Goal: Task Accomplishment & Management: Manage account settings

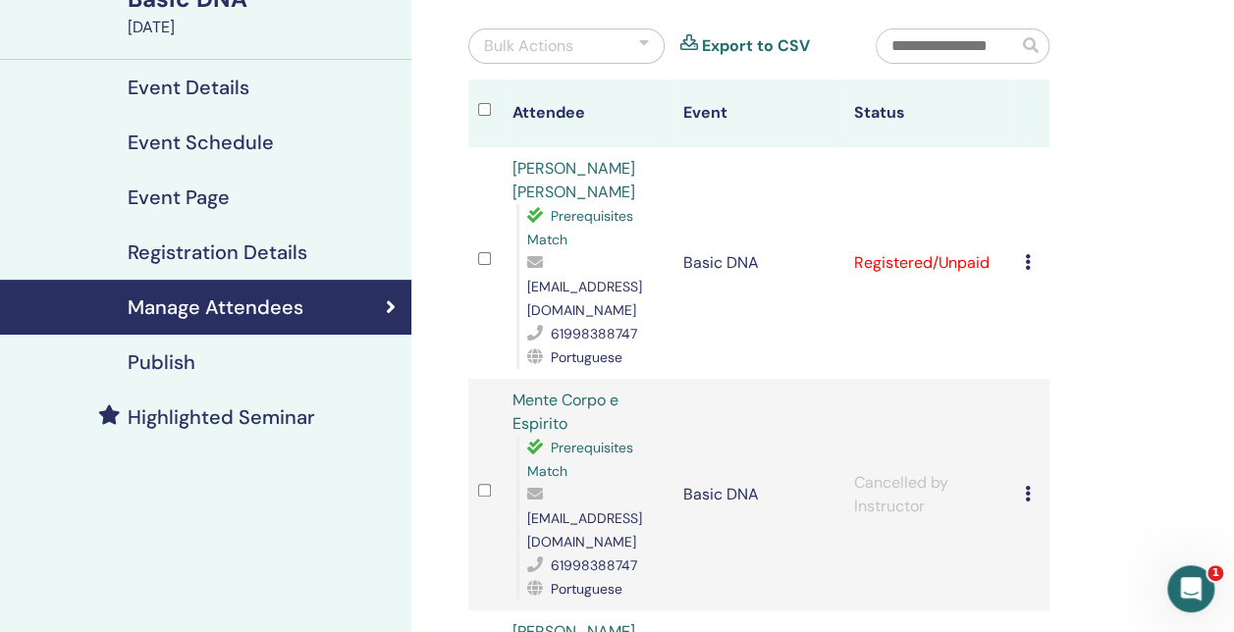
scroll to position [98, 0]
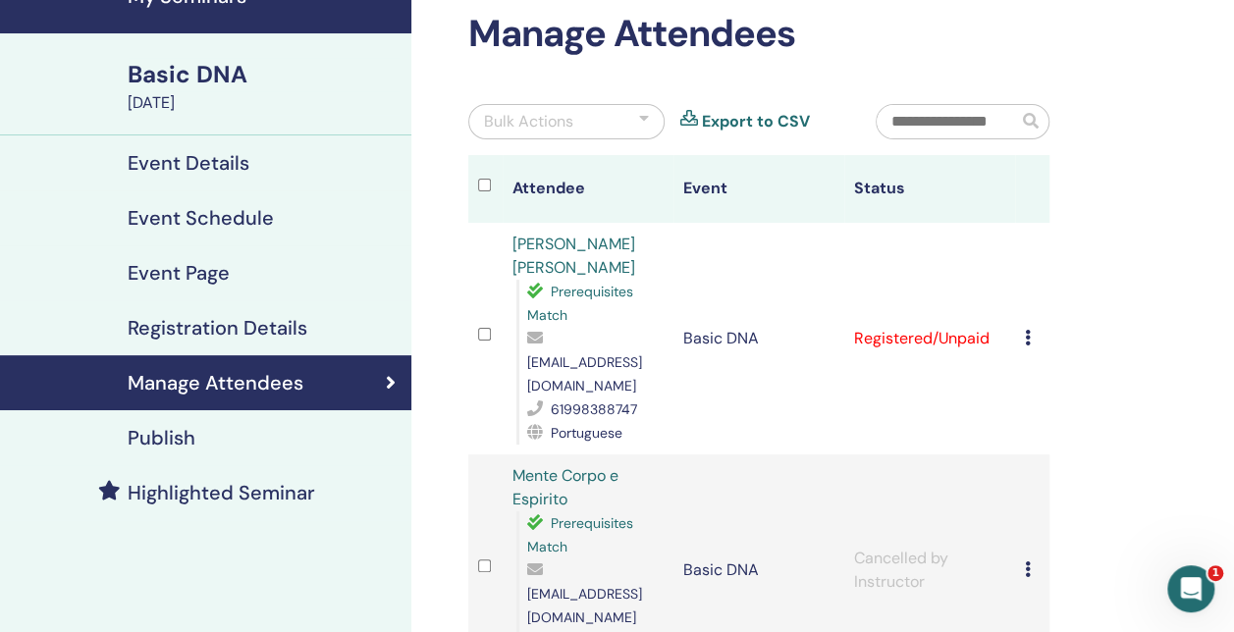
click at [190, 155] on h4 "Event Details" at bounding box center [189, 163] width 122 height 24
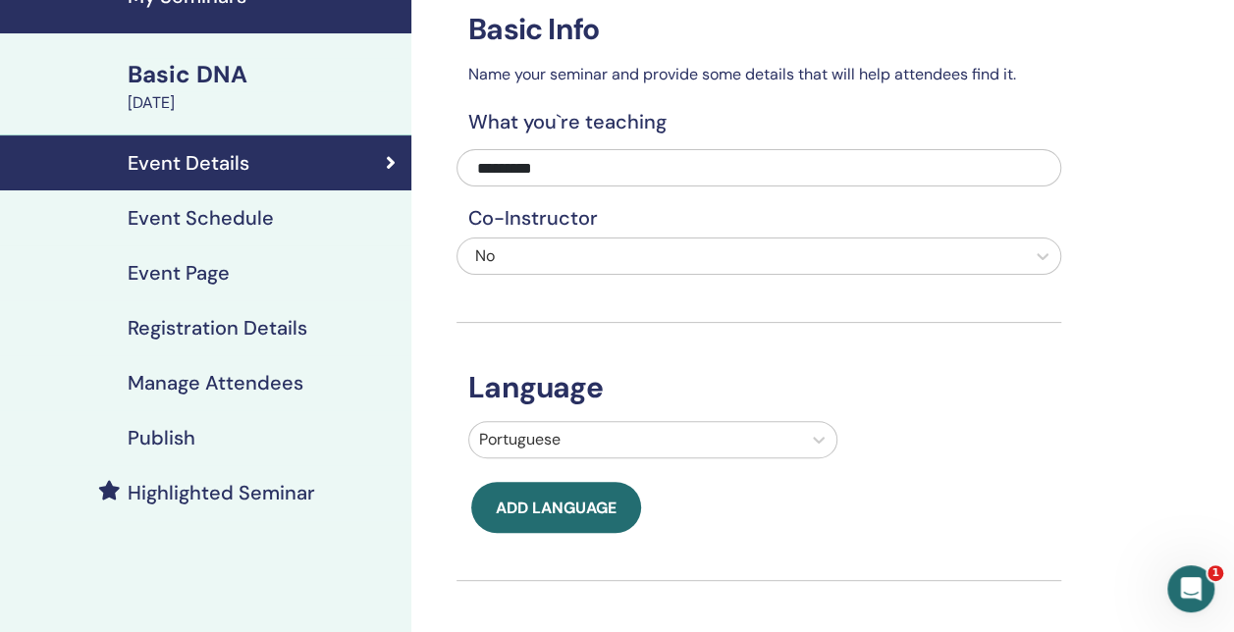
click at [247, 377] on h4 "Manage Attendees" at bounding box center [216, 383] width 176 height 24
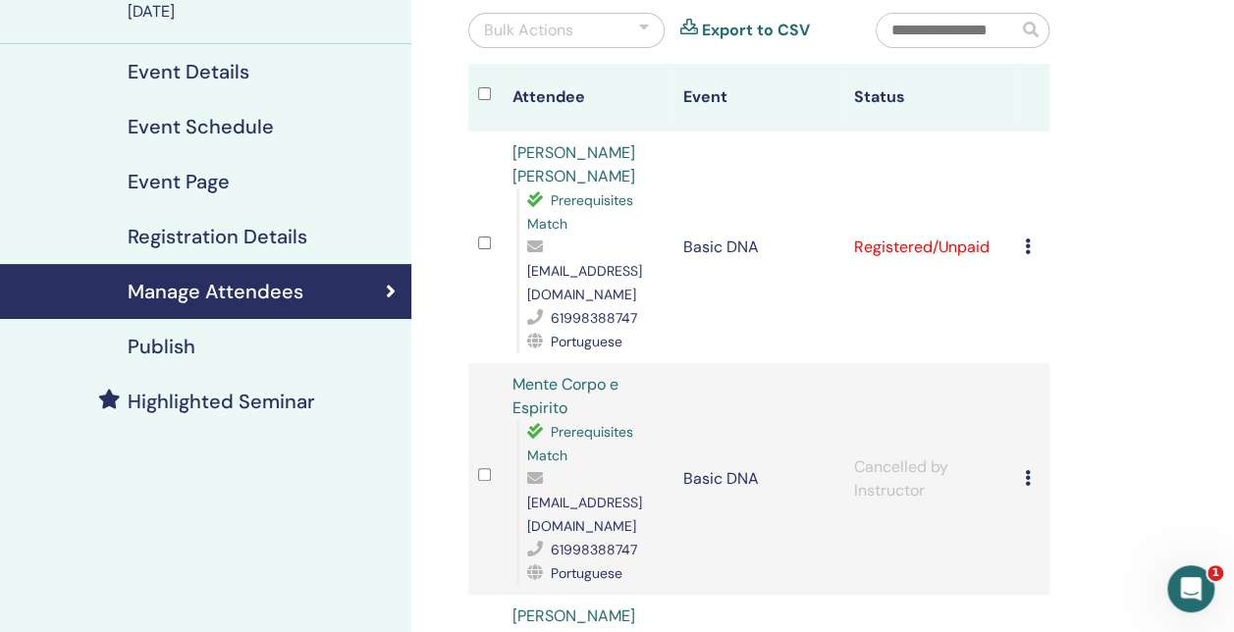
scroll to position [196, 0]
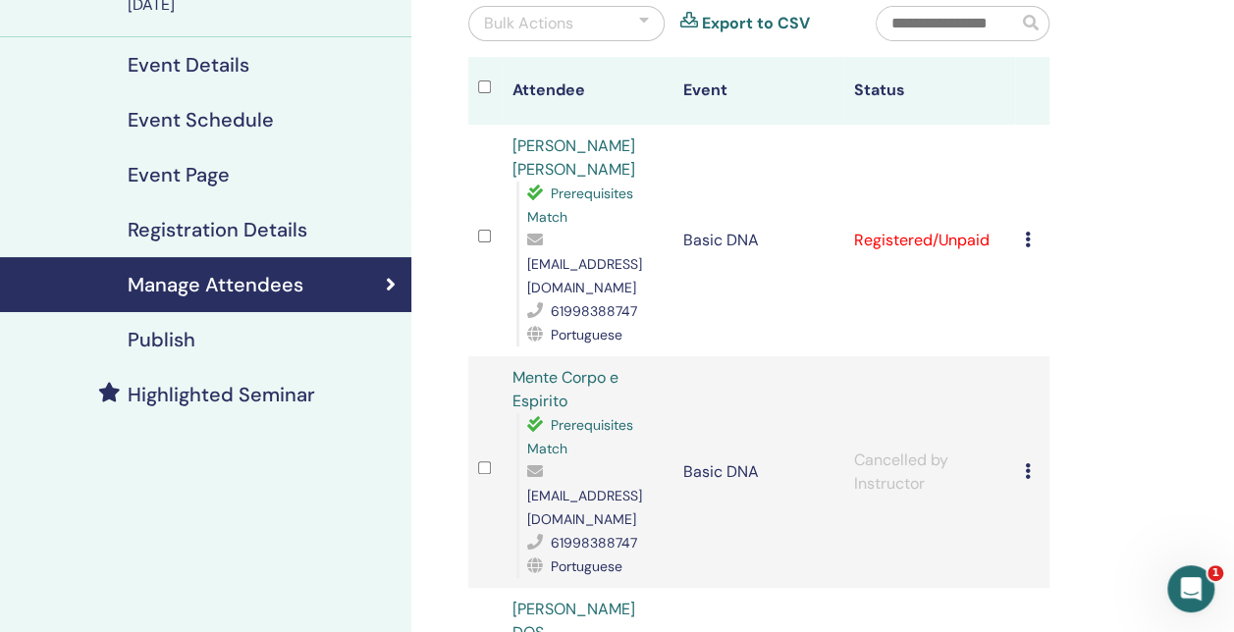
click at [1027, 463] on icon at bounding box center [1028, 471] width 6 height 16
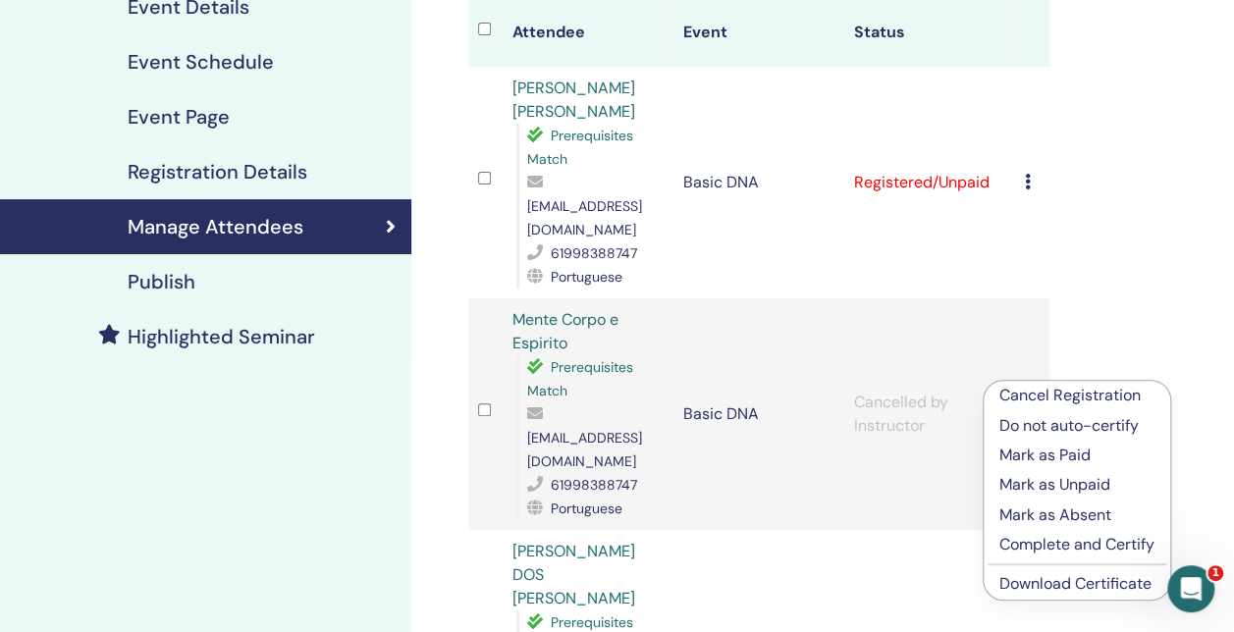
scroll to position [294, 0]
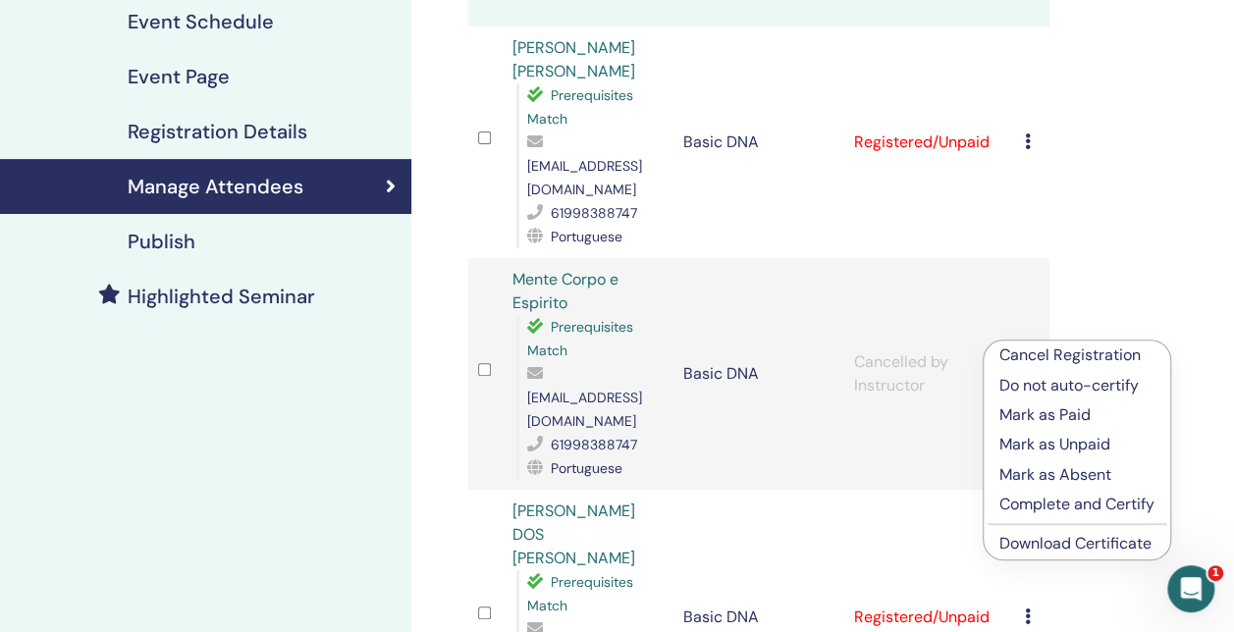
click at [1053, 542] on link "Download Certificate" at bounding box center [1075, 543] width 152 height 21
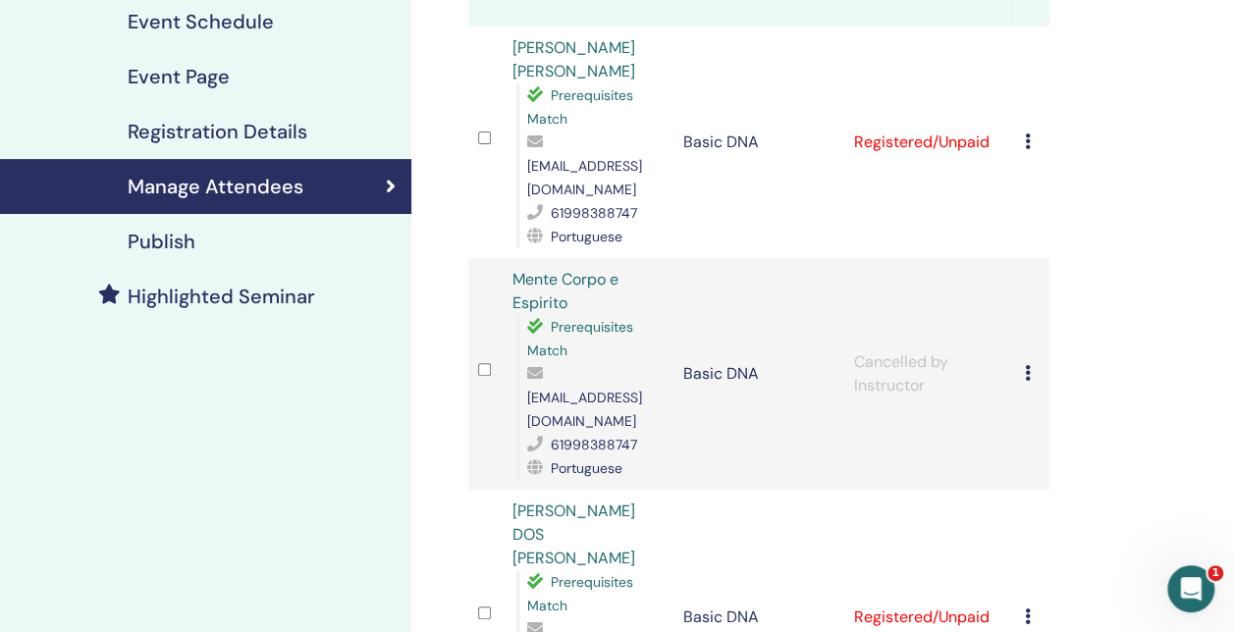
click at [1124, 411] on div "Manage Attendees Bulk Actions Export to CSV Attendee Event Status Stefania de S…" at bounding box center [822, 536] width 823 height 1537
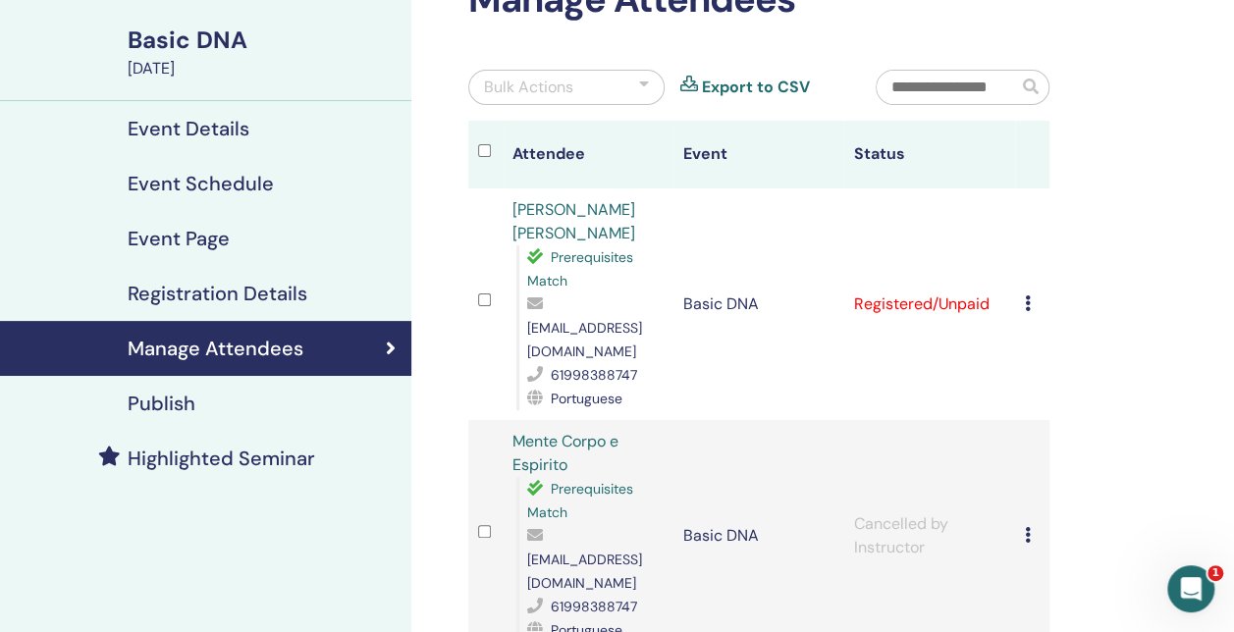
scroll to position [98, 0]
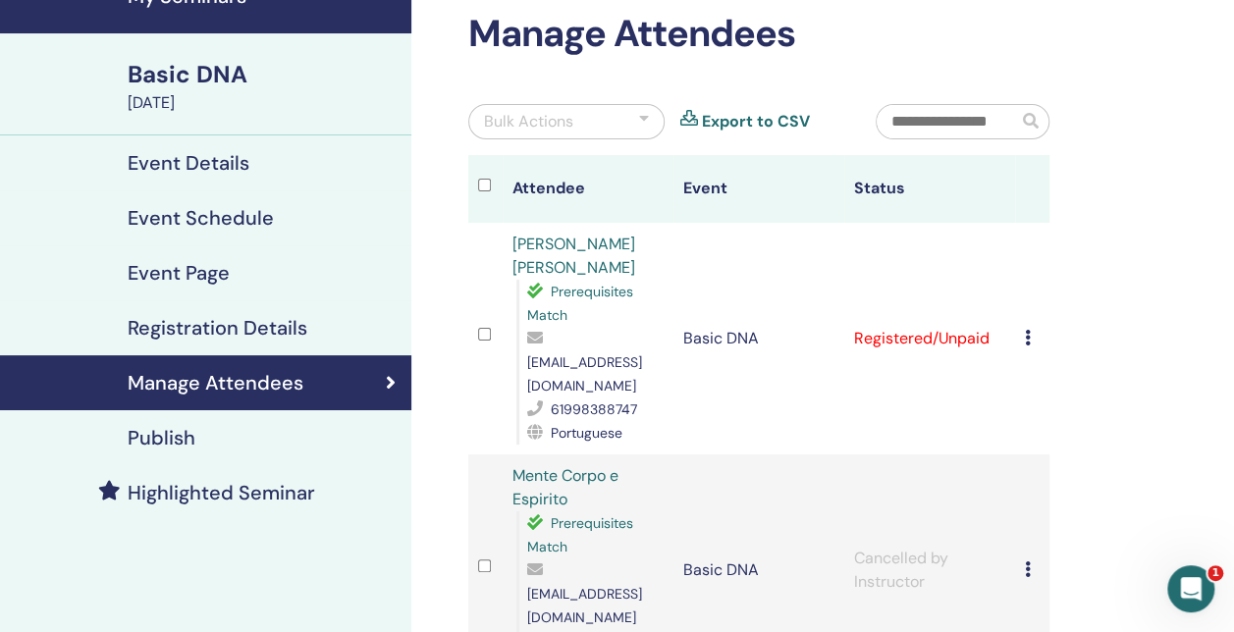
click at [1023, 330] on td "Cancel Registration Do not auto-certify Mark as Paid Mark as Unpaid Mark as Abs…" at bounding box center [1032, 339] width 34 height 232
click at [1026, 332] on icon at bounding box center [1028, 338] width 6 height 16
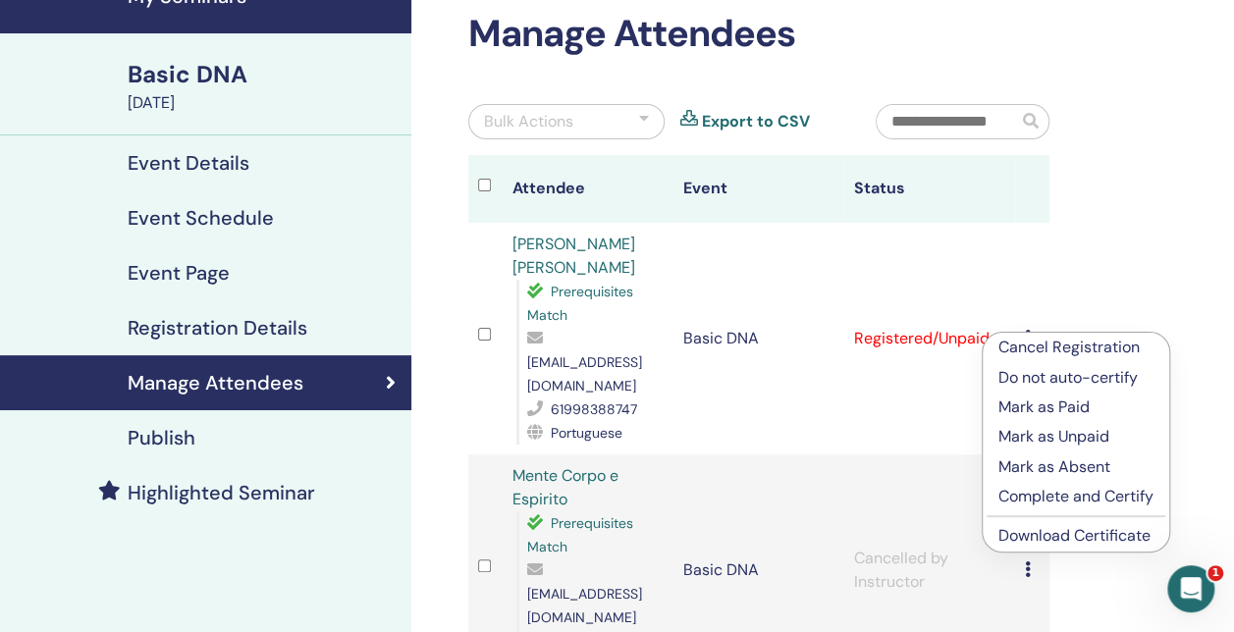
click at [1053, 533] on link "Download Certificate" at bounding box center [1074, 535] width 152 height 21
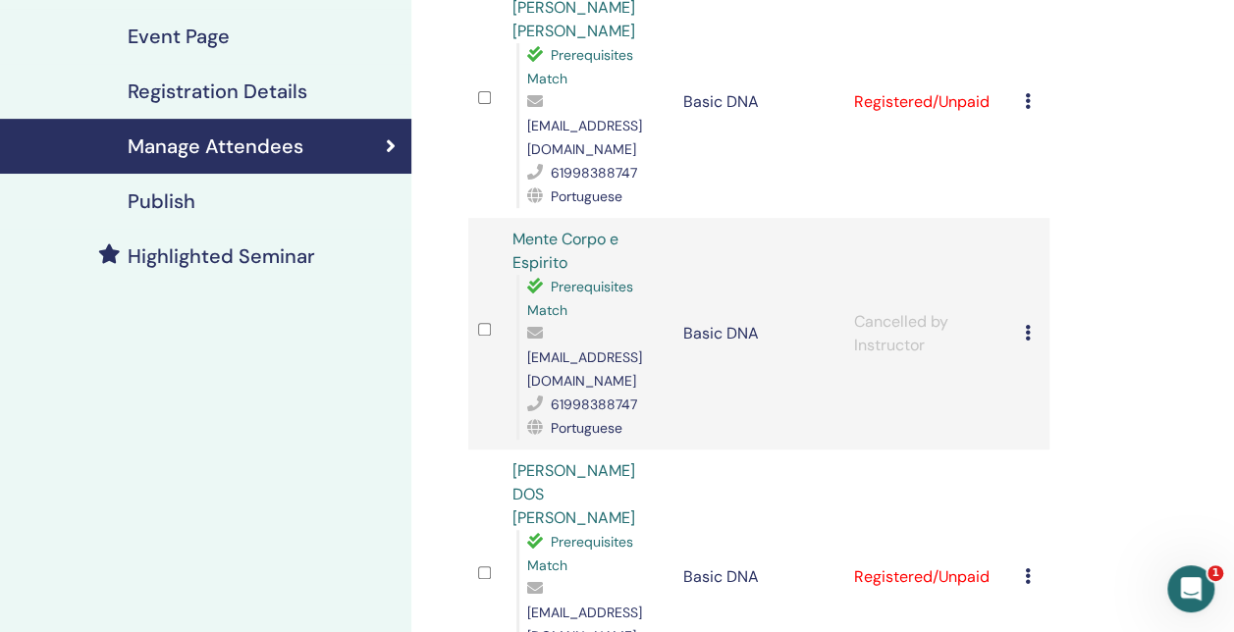
scroll to position [491, 0]
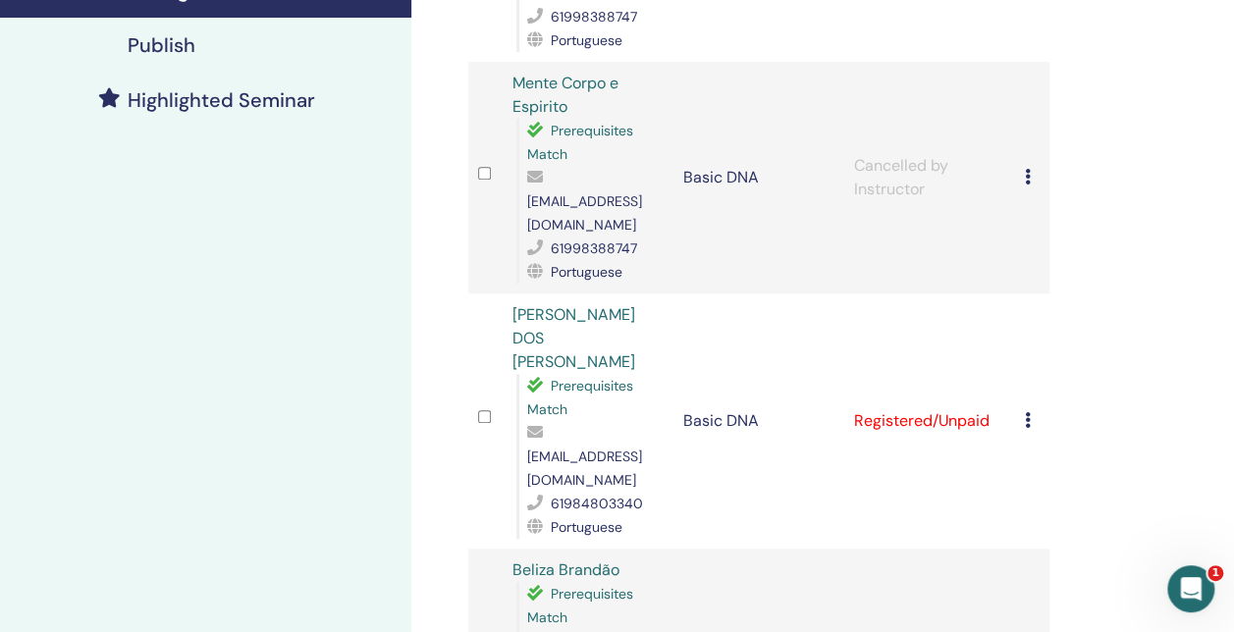
click at [1025, 412] on icon at bounding box center [1028, 420] width 6 height 16
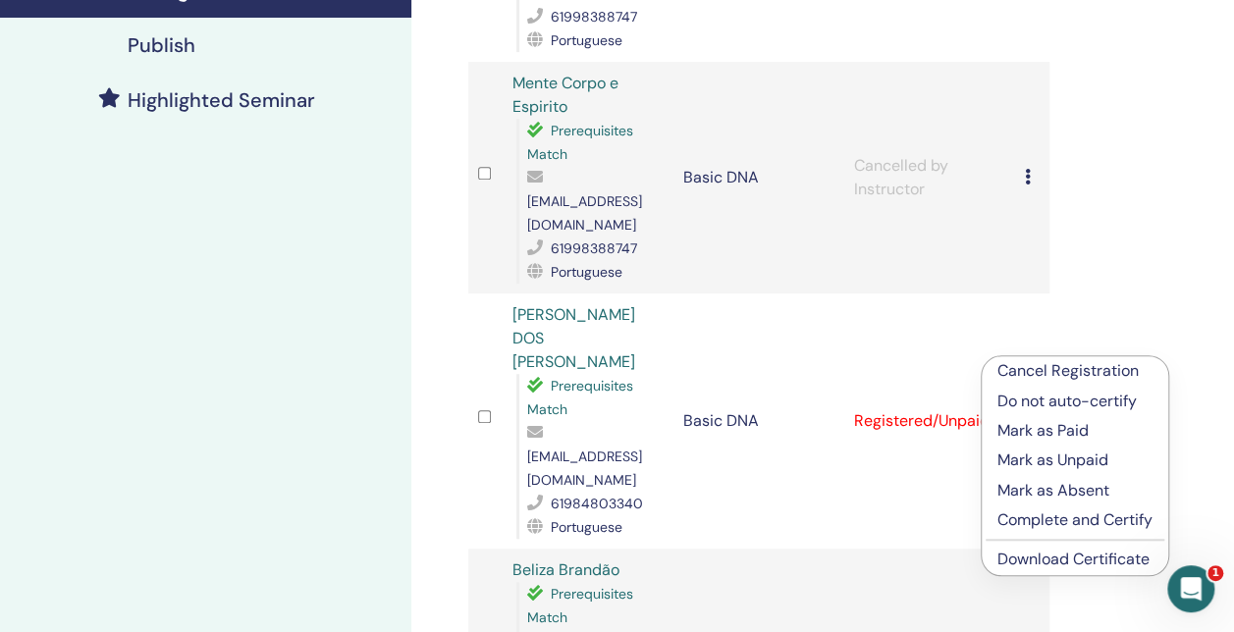
click at [1058, 559] on link "Download Certificate" at bounding box center [1073, 559] width 152 height 21
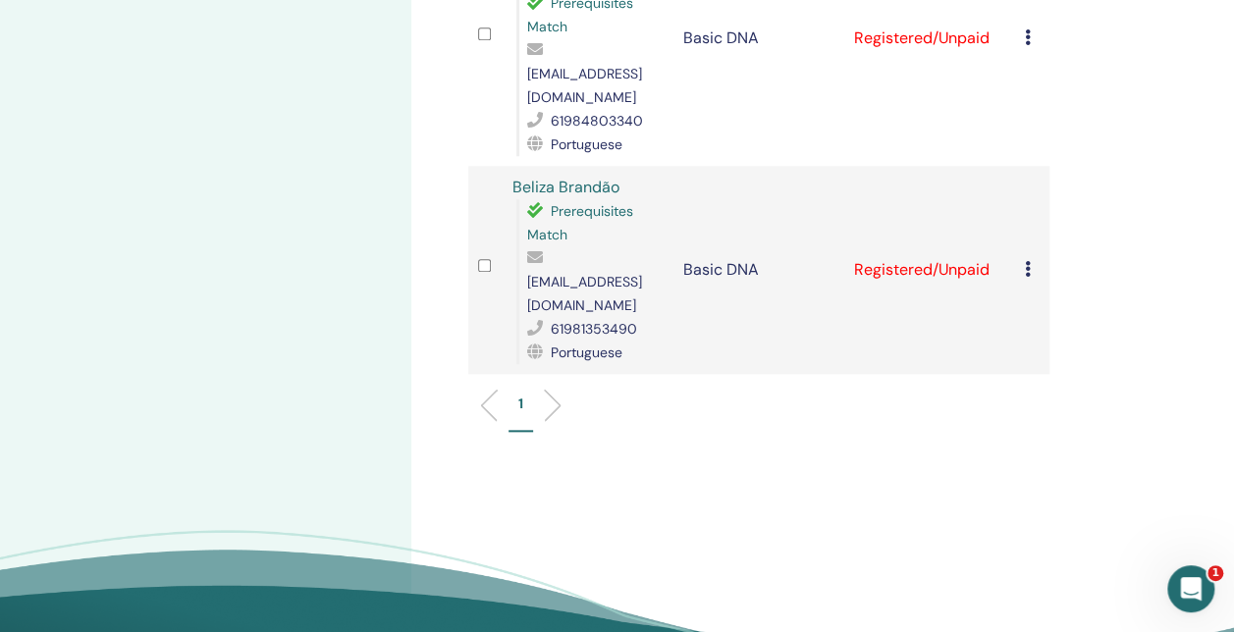
scroll to position [883, 0]
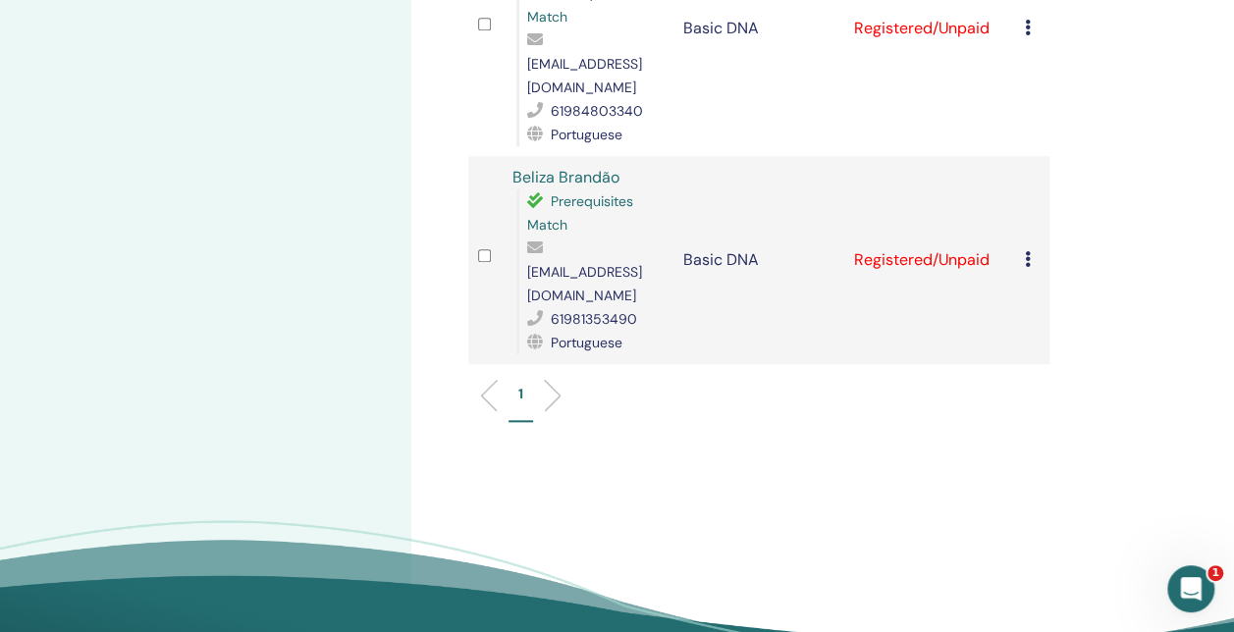
click at [1025, 251] on icon at bounding box center [1028, 259] width 6 height 16
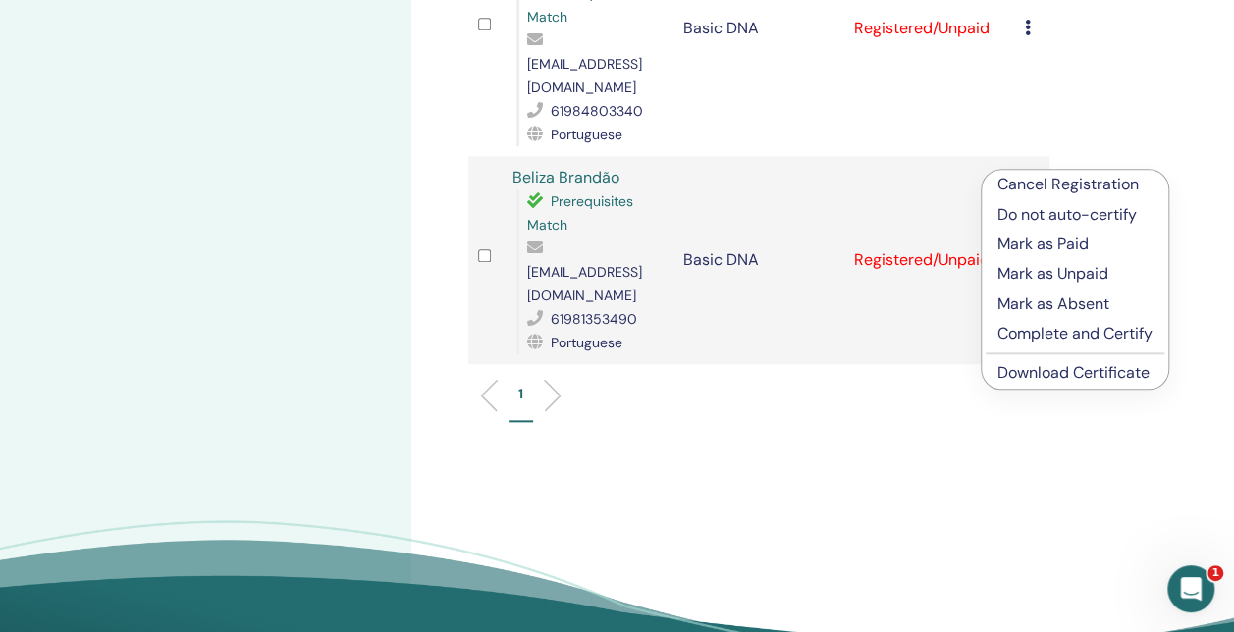
click at [1044, 375] on link "Download Certificate" at bounding box center [1073, 372] width 152 height 21
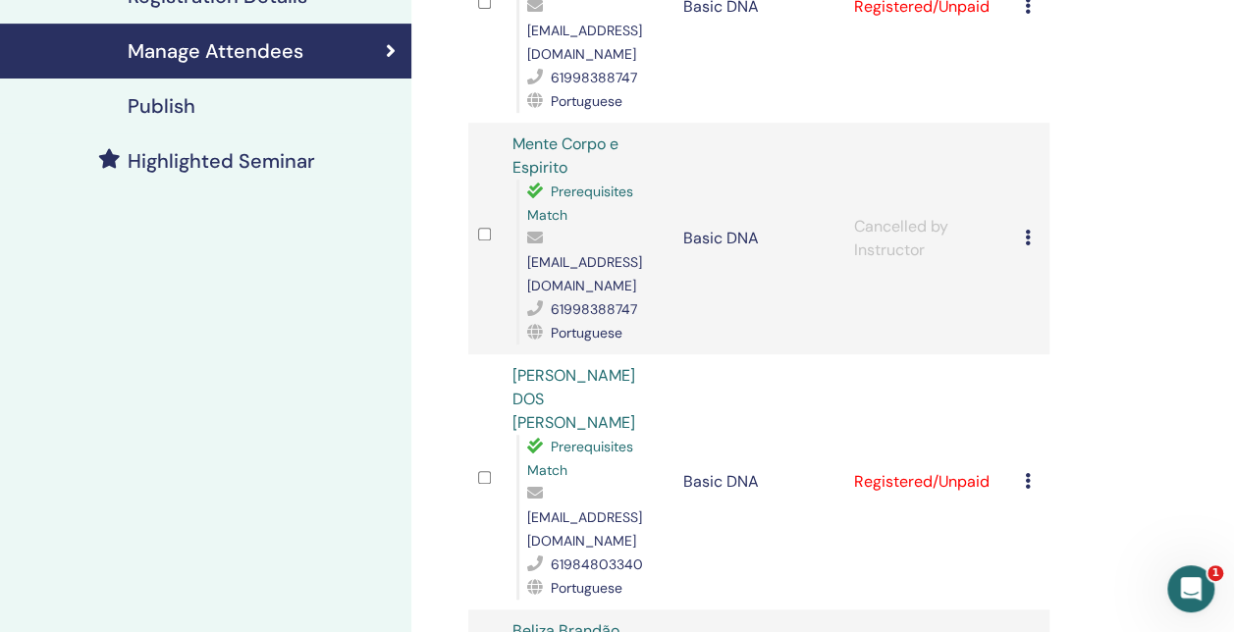
scroll to position [393, 0]
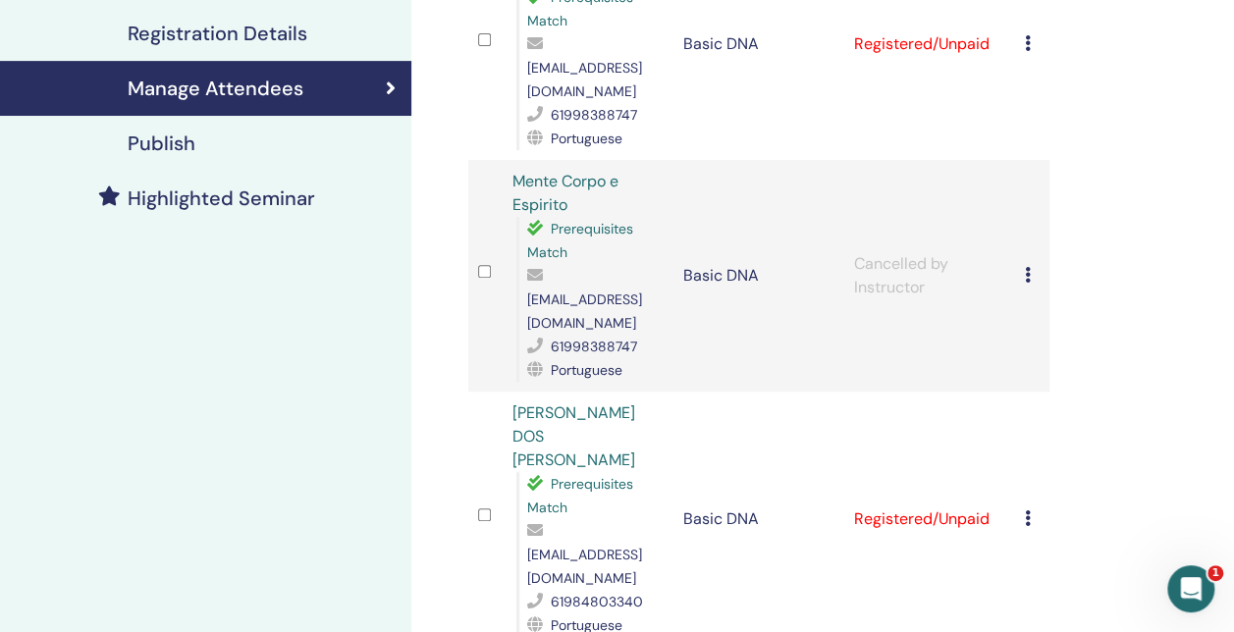
click at [1017, 239] on td "Cancel Registration Do not auto-certify Mark as Paid Mark as Unpaid Mark as Abs…" at bounding box center [1032, 276] width 34 height 232
click at [1026, 267] on icon at bounding box center [1028, 275] width 6 height 16
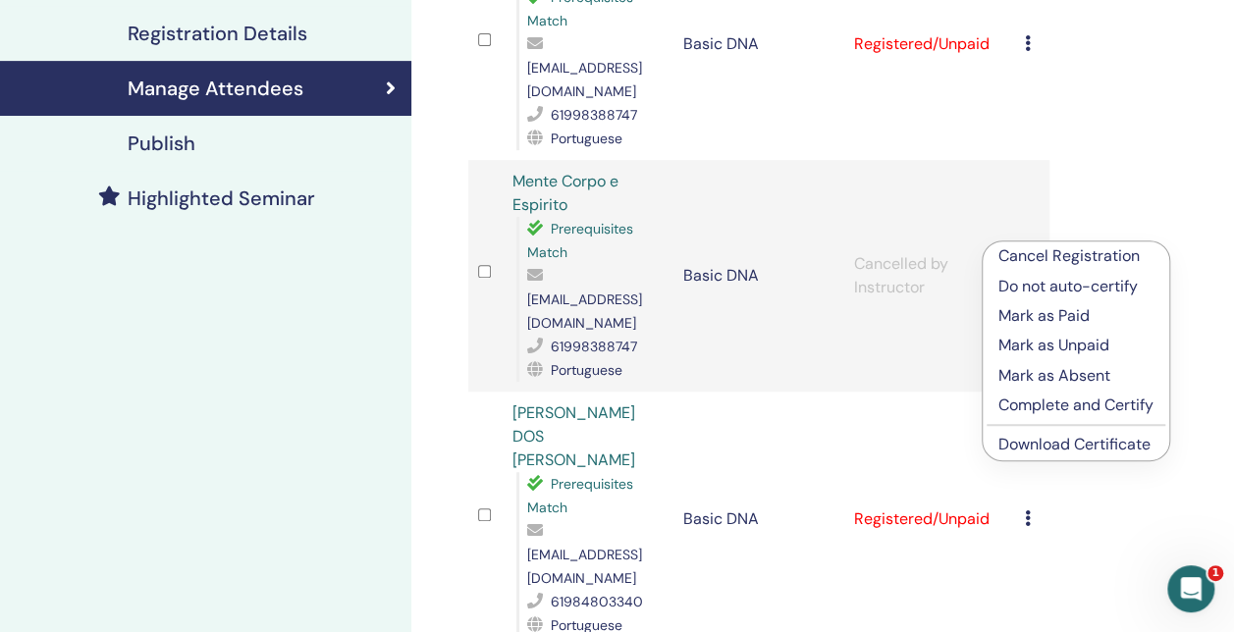
click at [1070, 405] on p "Complete and Certify" at bounding box center [1075, 406] width 155 height 24
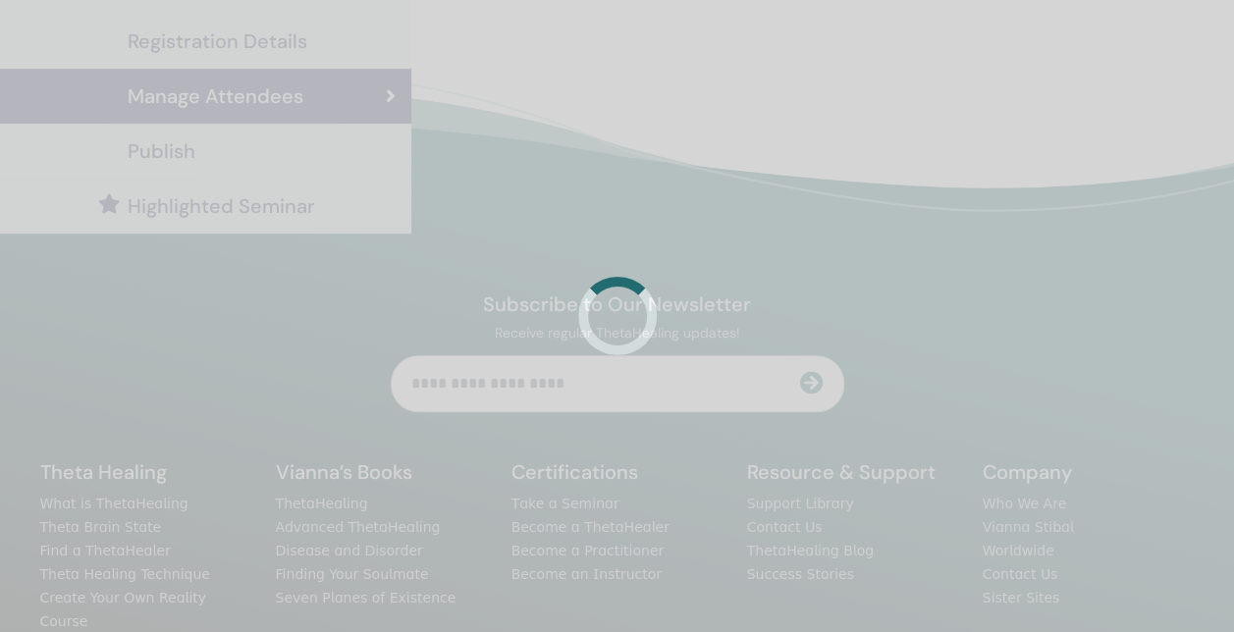
scroll to position [393, 0]
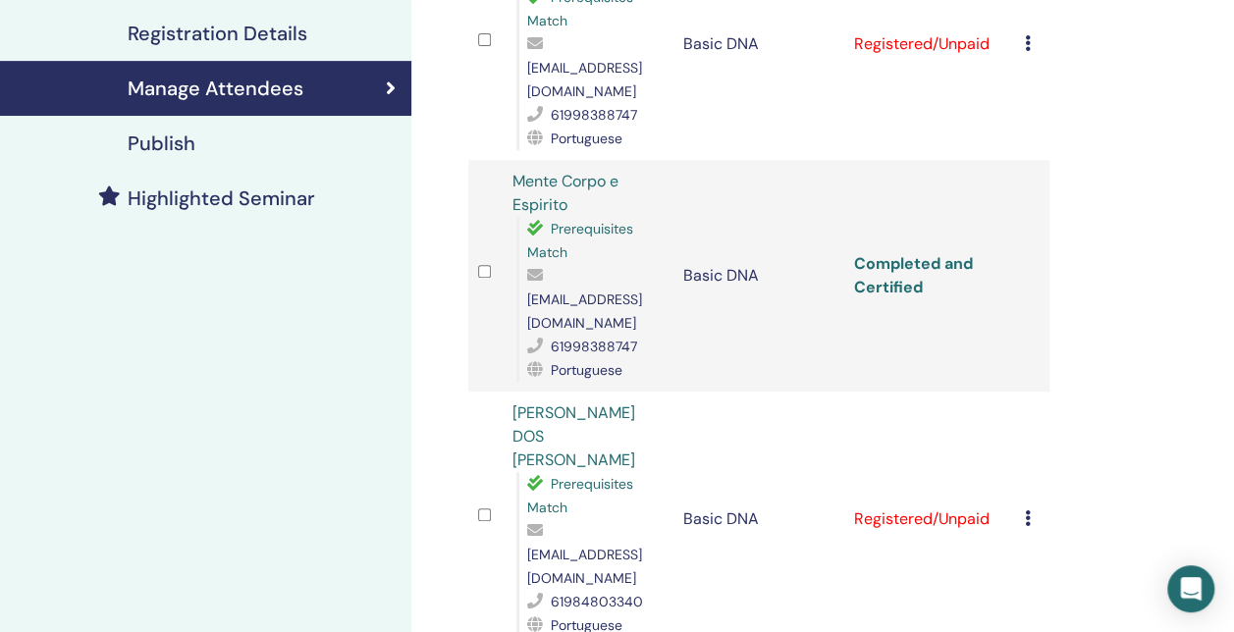
click at [901, 253] on link "Completed and Certified" at bounding box center [913, 275] width 119 height 44
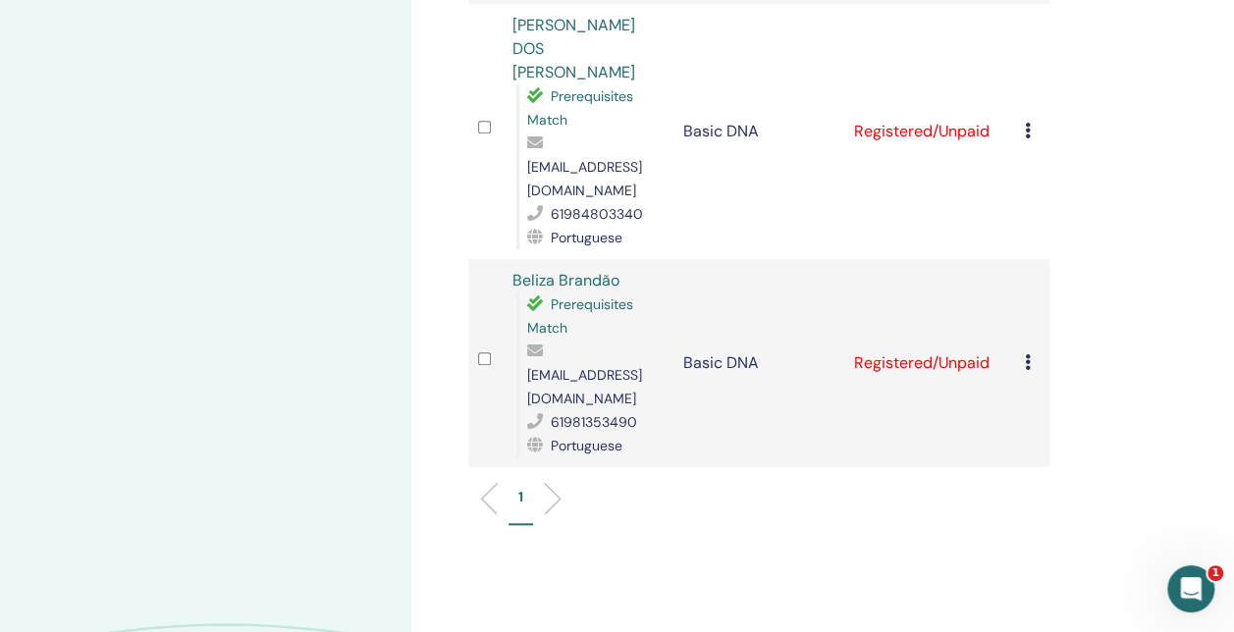
scroll to position [785, 0]
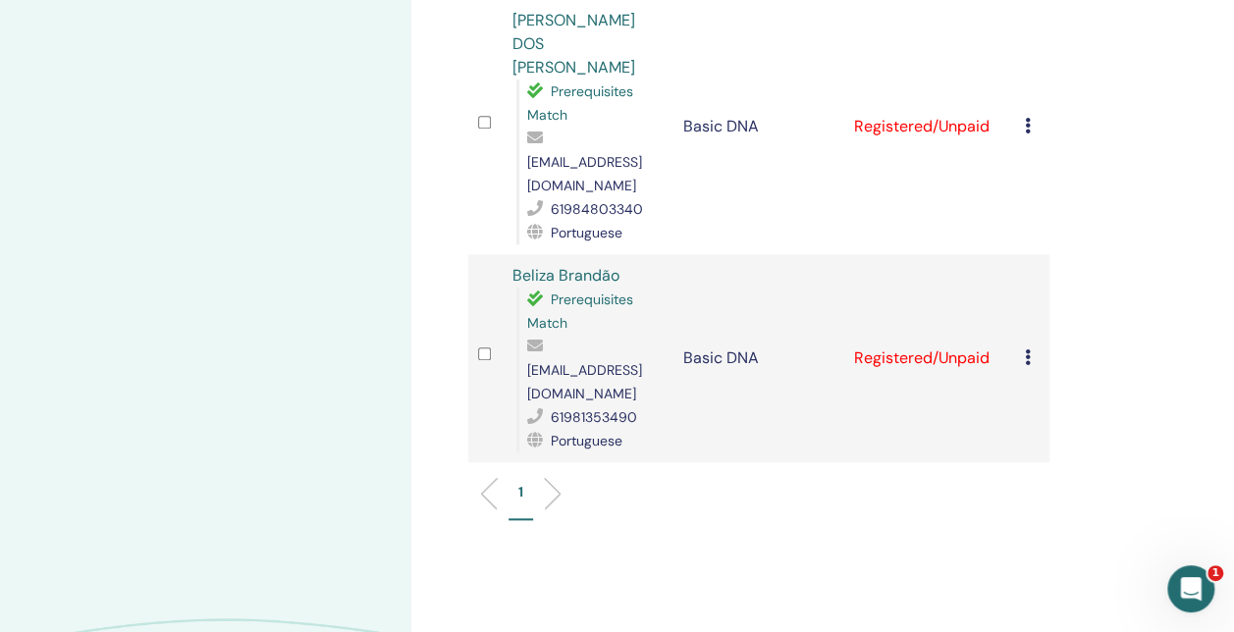
click at [1029, 118] on icon at bounding box center [1028, 126] width 6 height 16
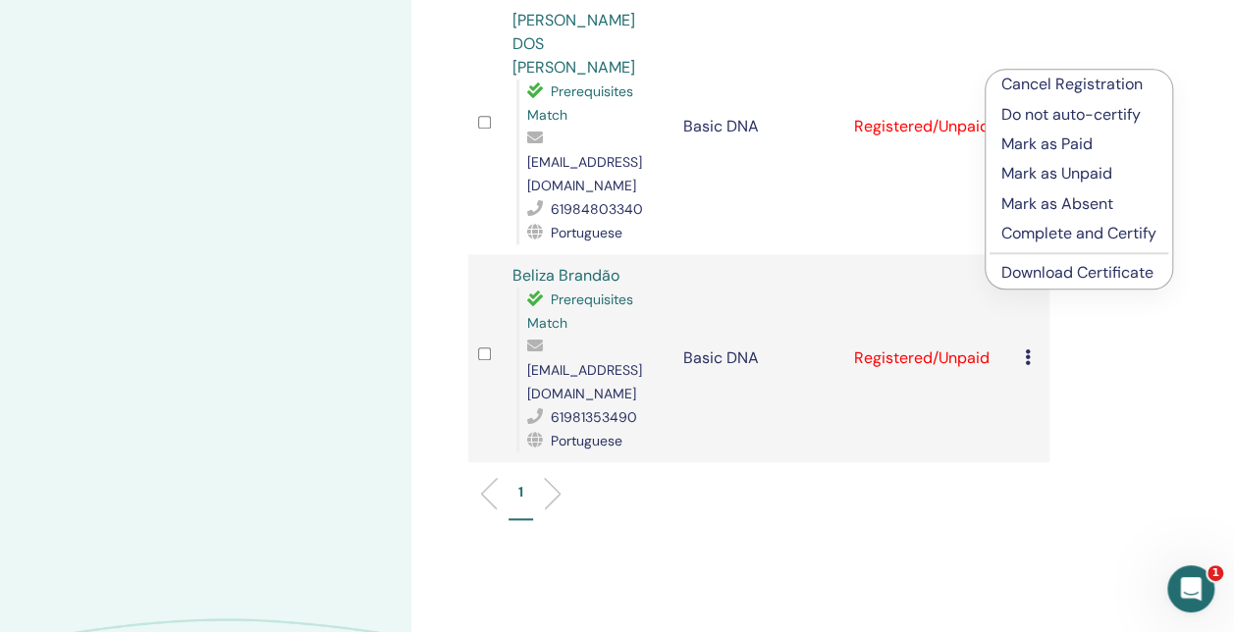
click at [1073, 272] on link "Download Certificate" at bounding box center [1077, 272] width 152 height 21
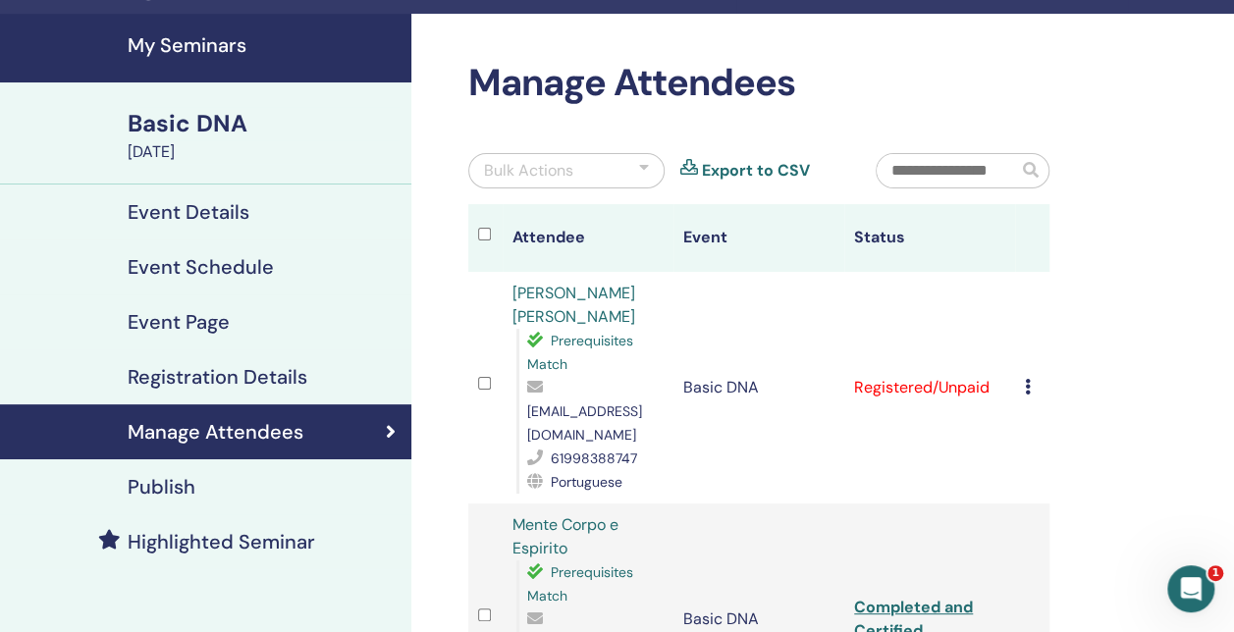
scroll to position [0, 0]
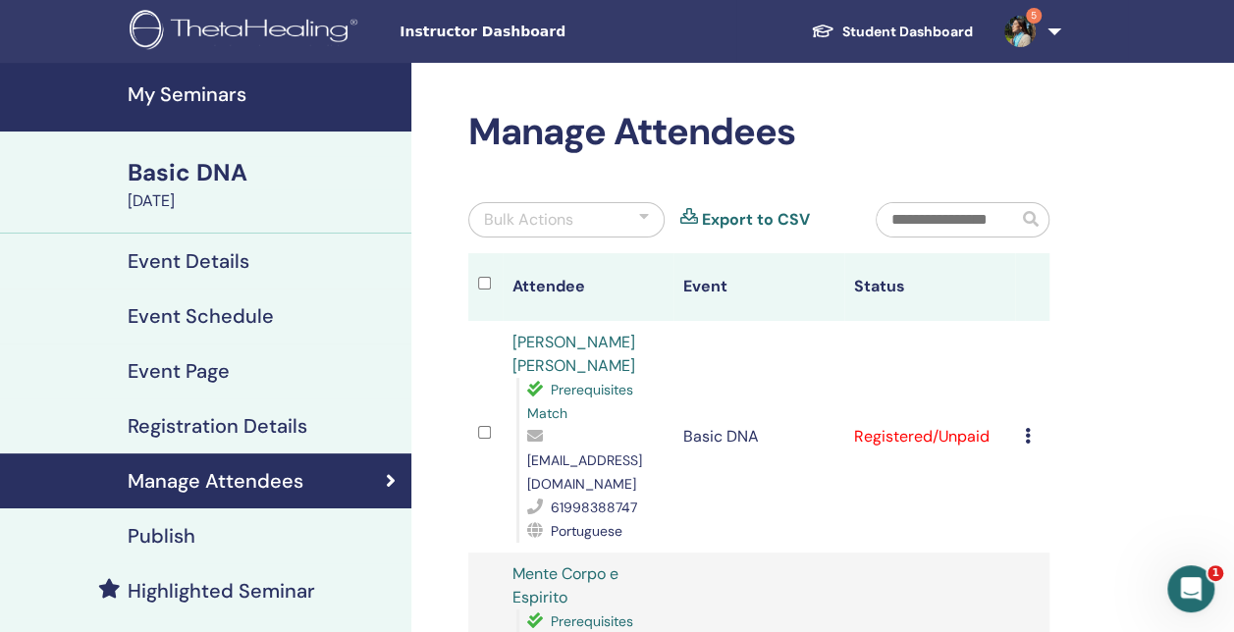
click at [1052, 33] on link "5" at bounding box center [1028, 31] width 80 height 63
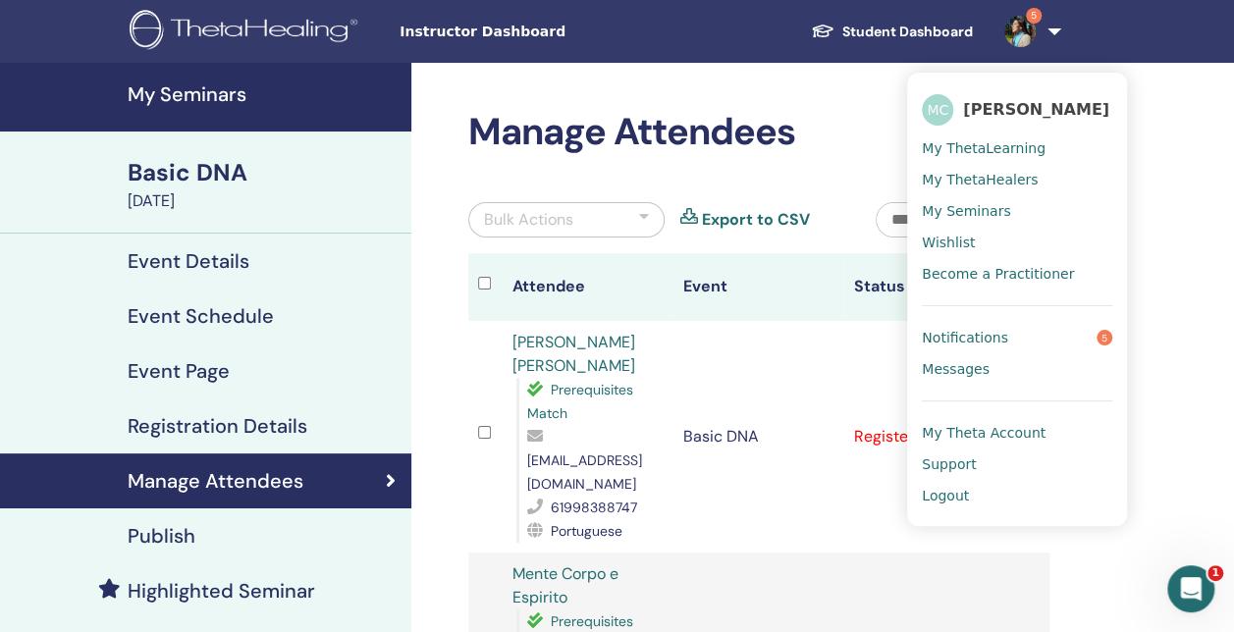
click at [1000, 344] on span "Notifications" at bounding box center [965, 338] width 86 height 18
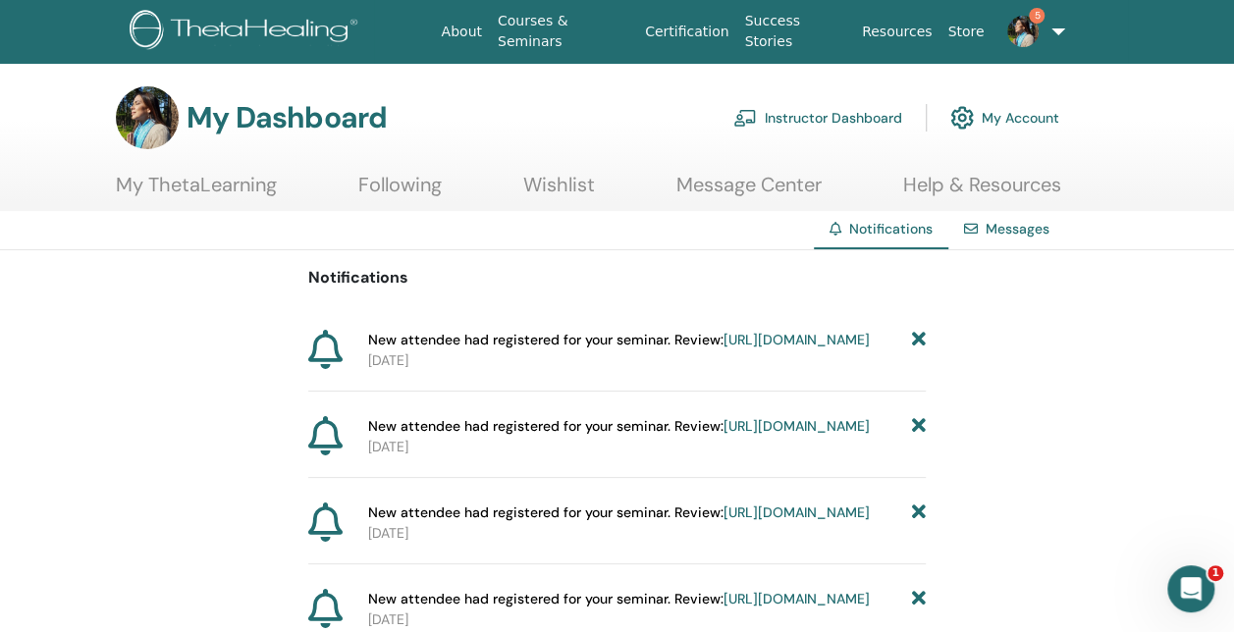
click at [856, 119] on link "Instructor Dashboard" at bounding box center [817, 117] width 169 height 43
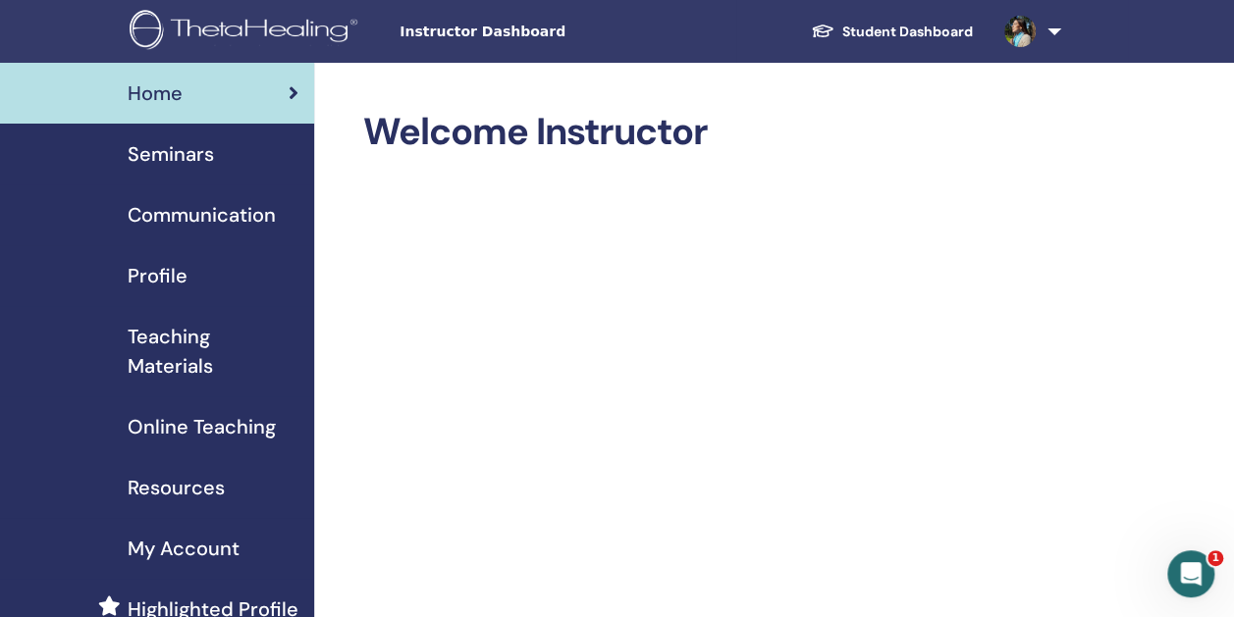
click at [183, 155] on span "Seminars" at bounding box center [171, 153] width 86 height 29
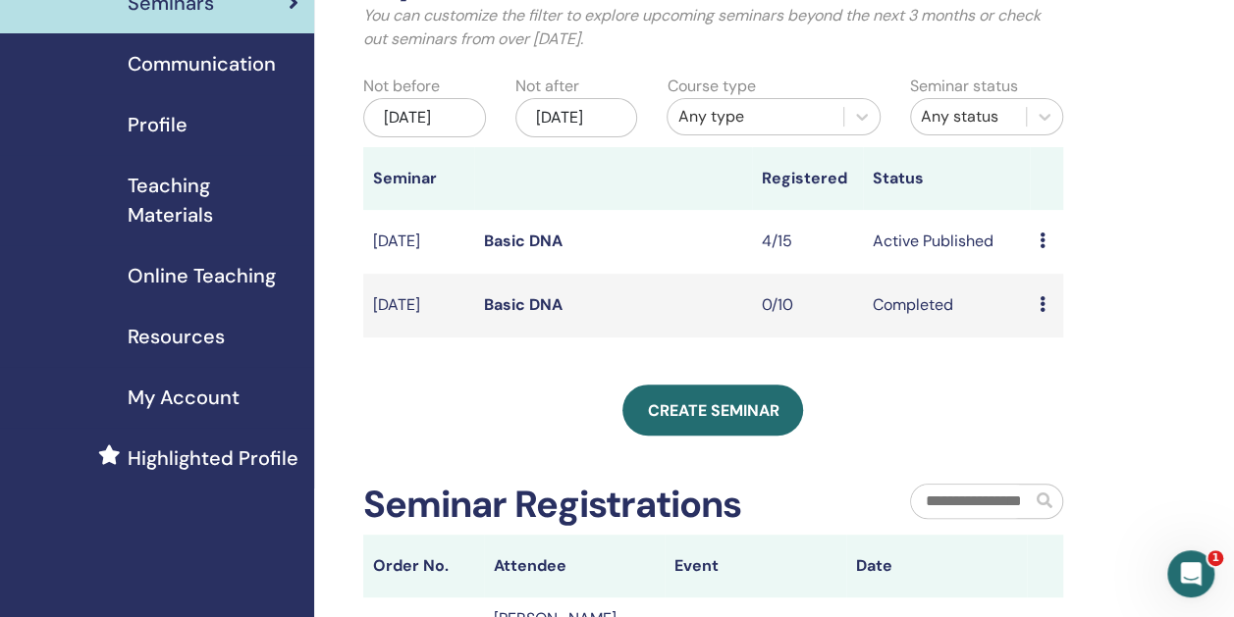
scroll to position [196, 0]
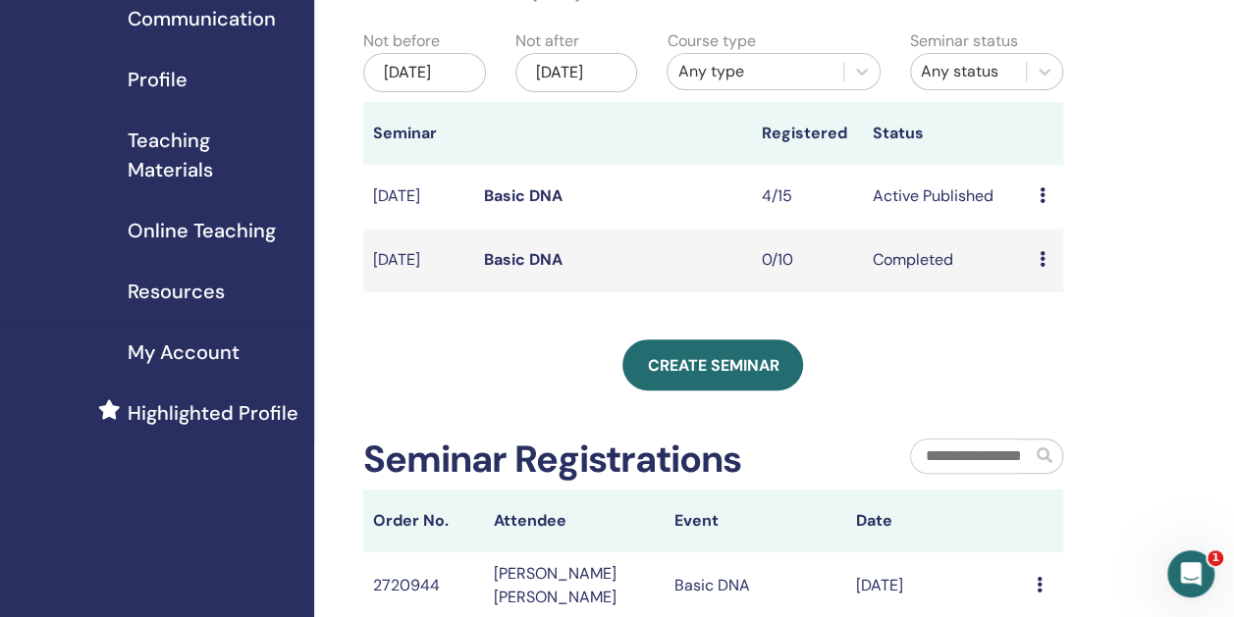
click at [212, 289] on span "Resources" at bounding box center [176, 291] width 97 height 29
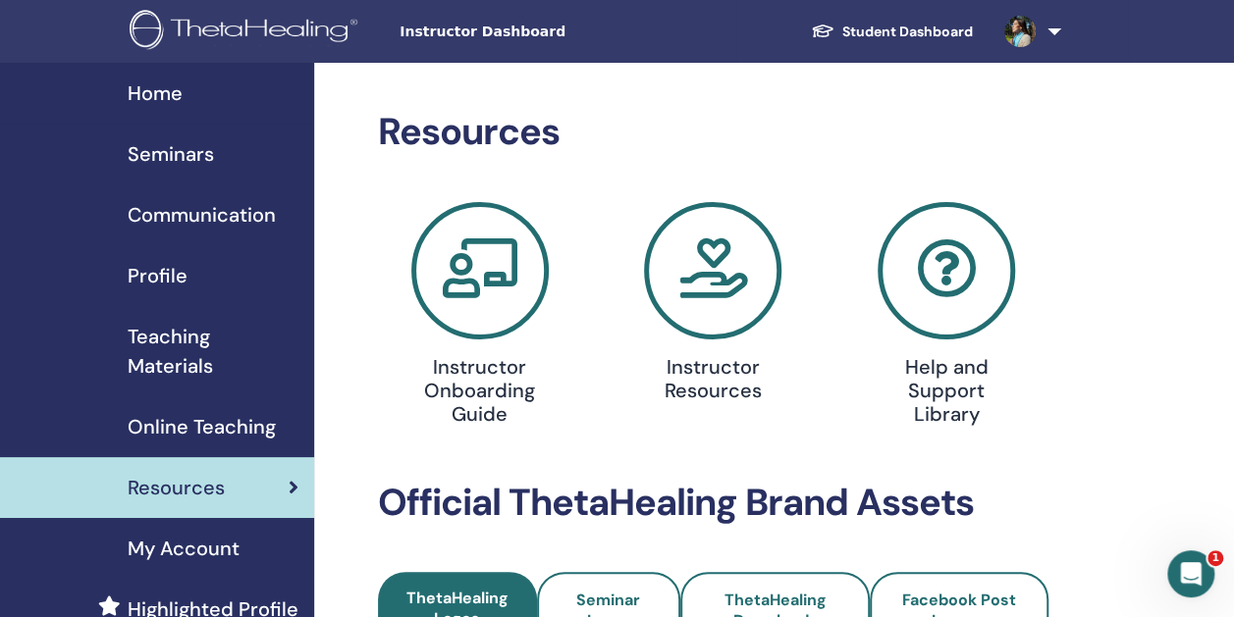
scroll to position [98, 0]
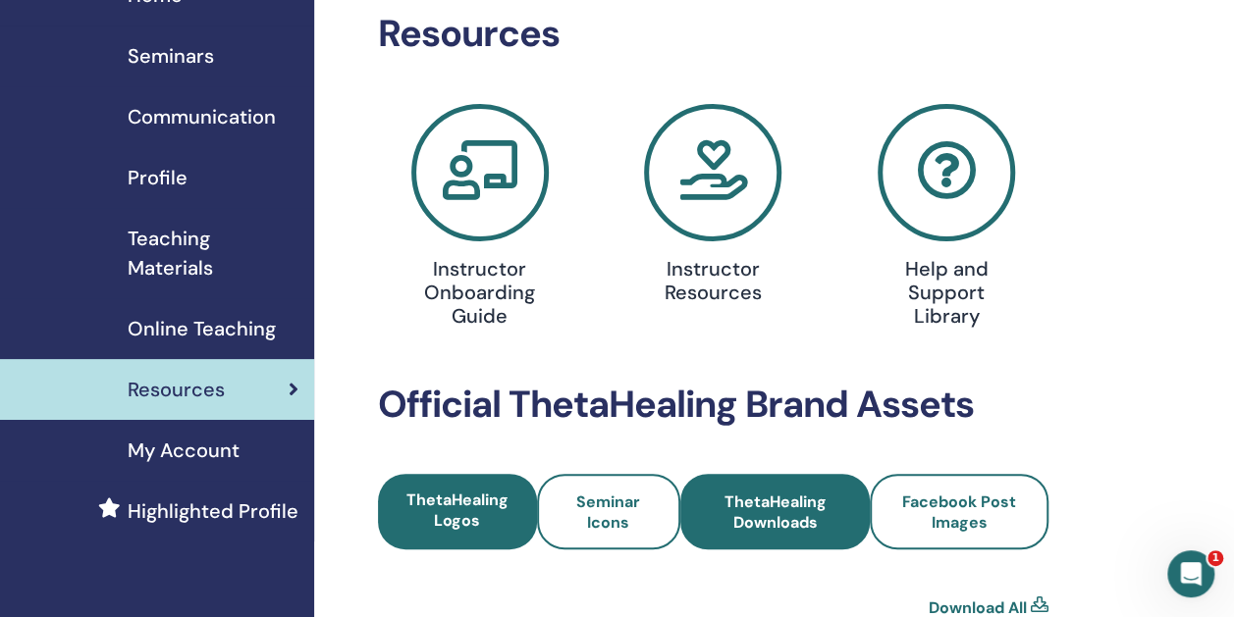
click at [779, 523] on span "ThetaHealing Downloads" at bounding box center [775, 512] width 137 height 41
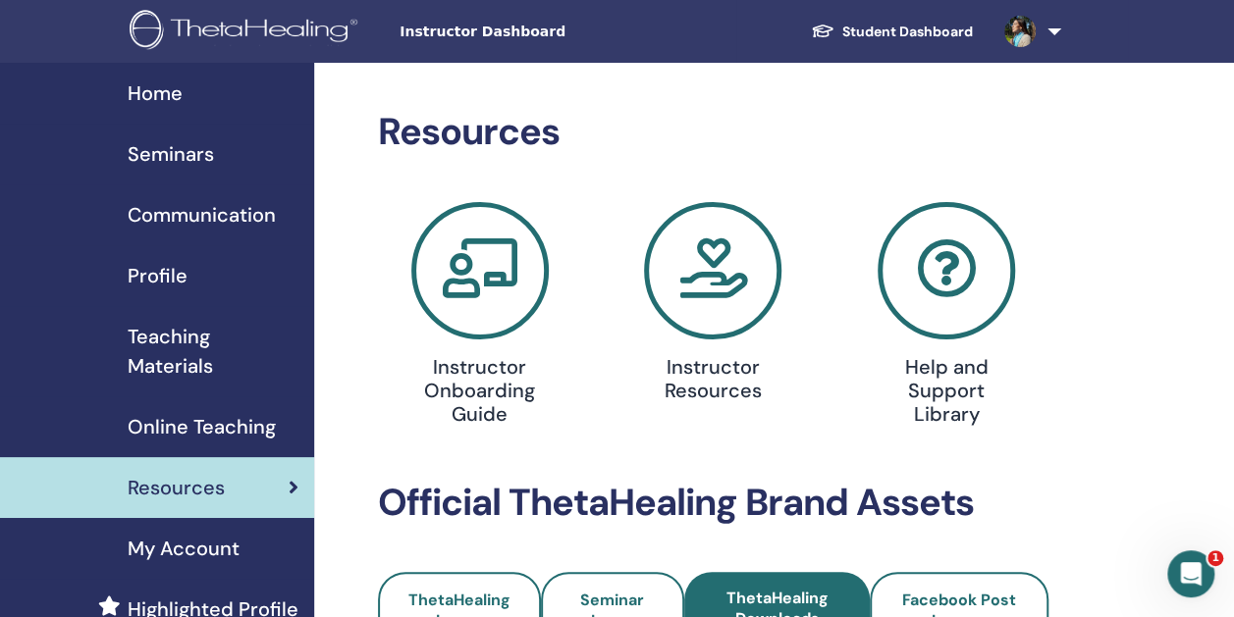
click at [1052, 22] on link at bounding box center [1028, 31] width 80 height 63
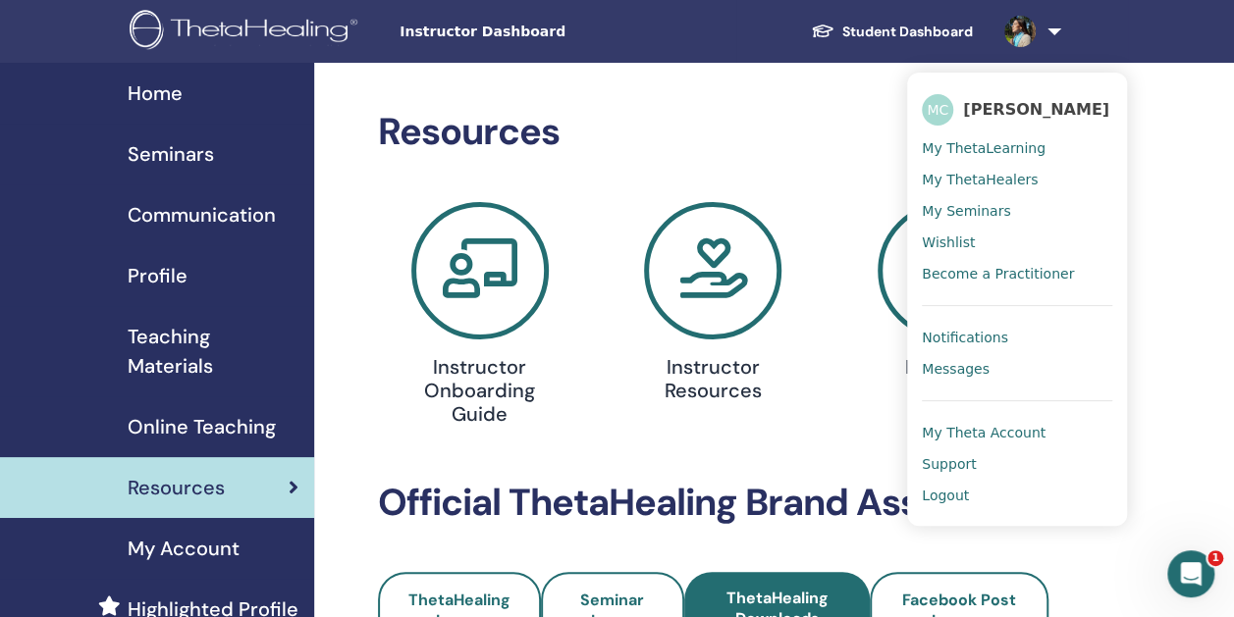
click at [985, 220] on span "My Seminars" at bounding box center [966, 211] width 88 height 18
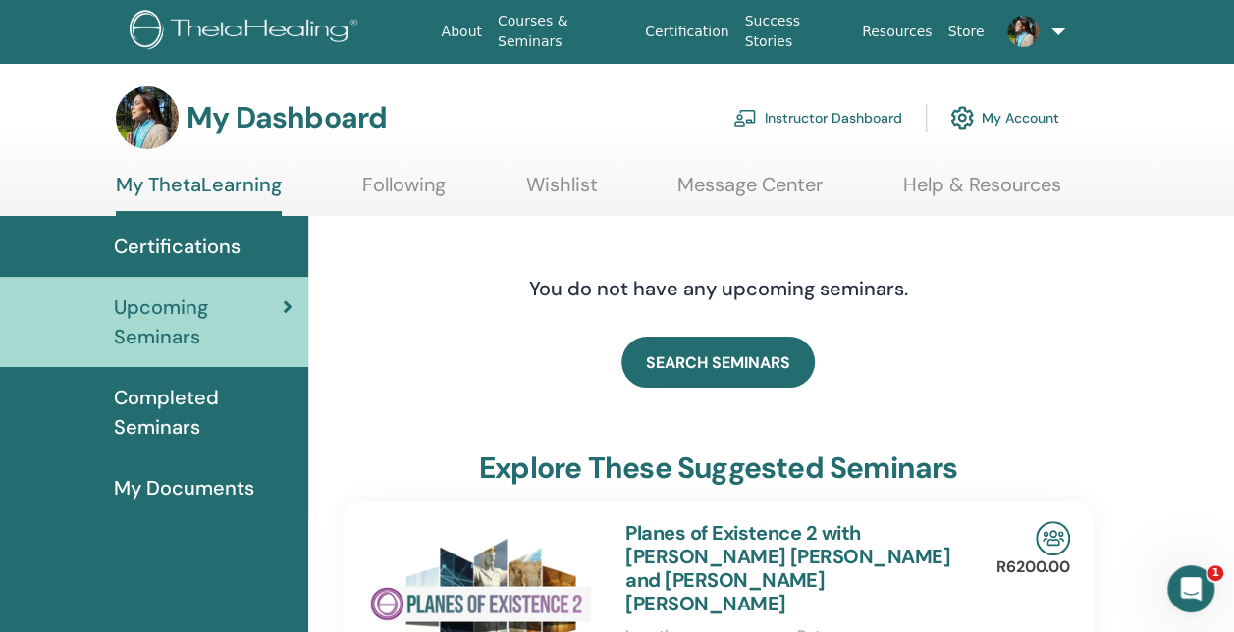
click at [1052, 35] on link at bounding box center [1030, 31] width 78 height 63
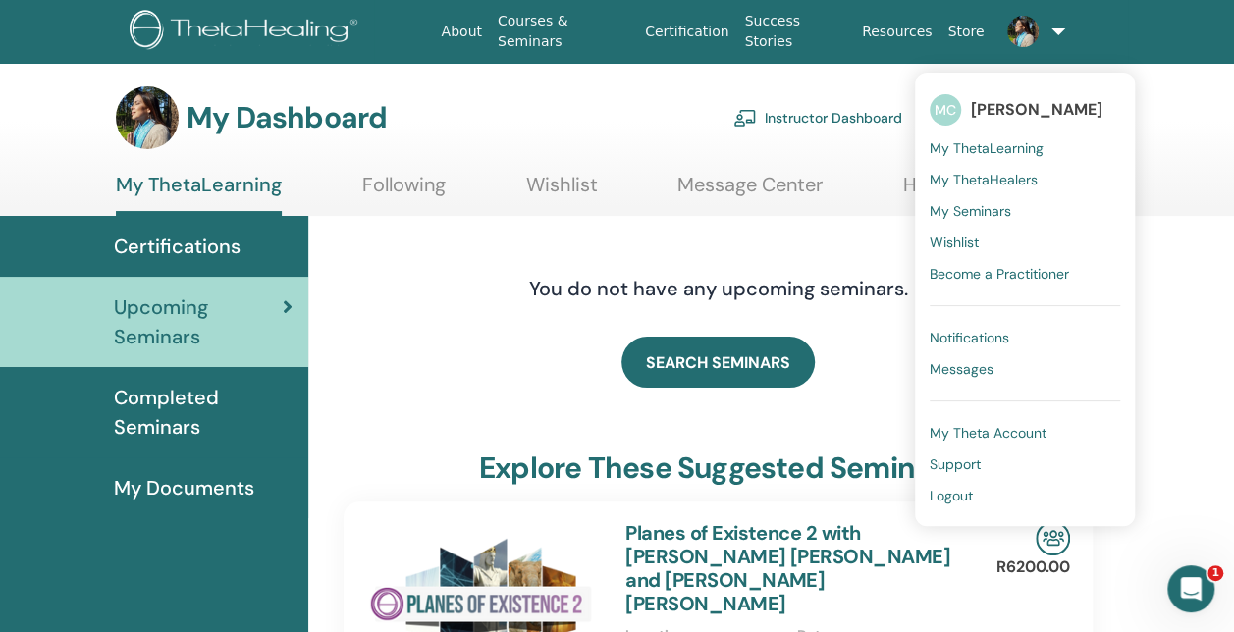
click at [959, 206] on span "My Seminars" at bounding box center [970, 211] width 81 height 18
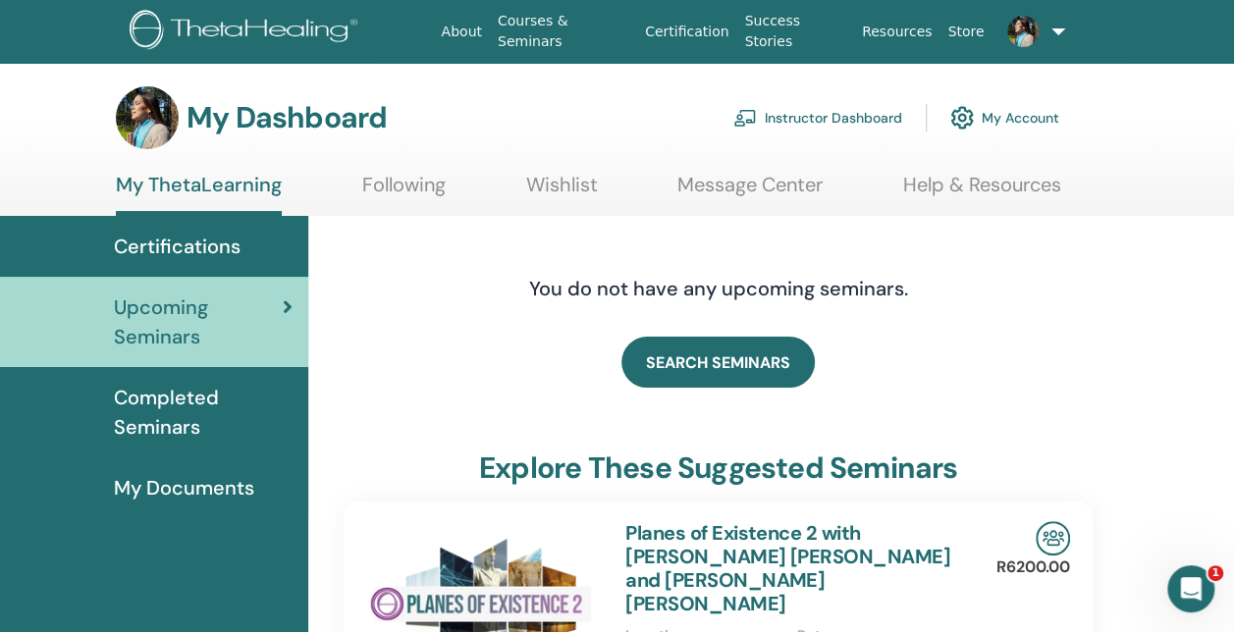
click at [830, 114] on link "Instructor Dashboard" at bounding box center [817, 117] width 169 height 43
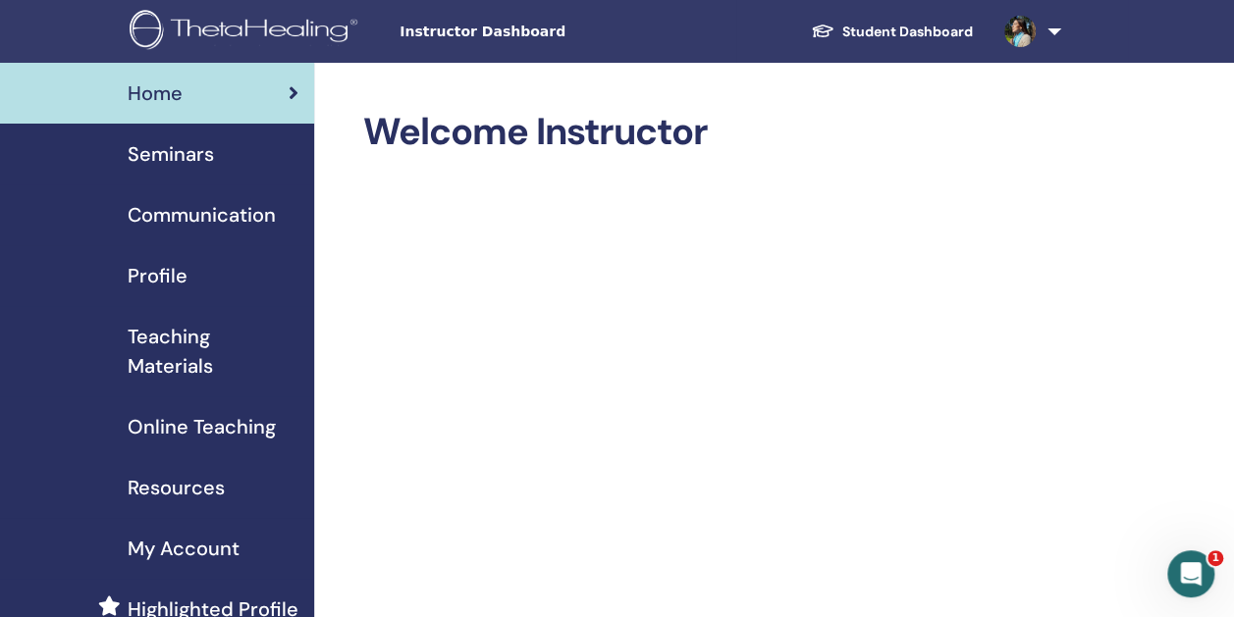
click at [202, 347] on span "Teaching Materials" at bounding box center [213, 351] width 171 height 59
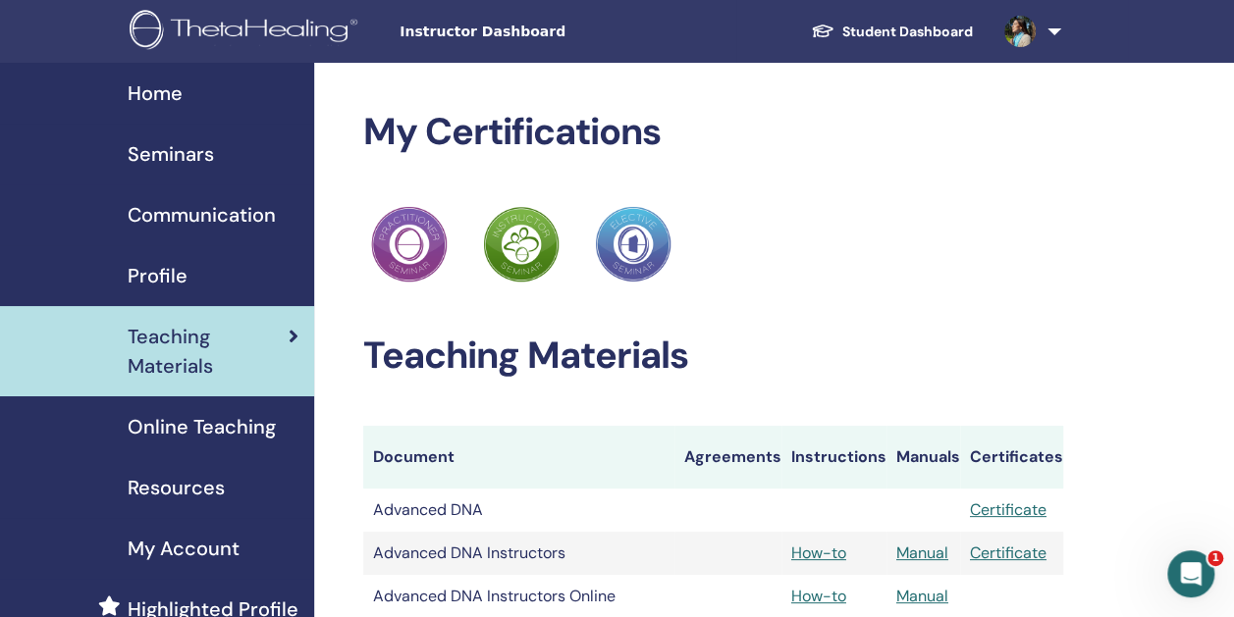
click at [184, 155] on span "Seminars" at bounding box center [171, 153] width 86 height 29
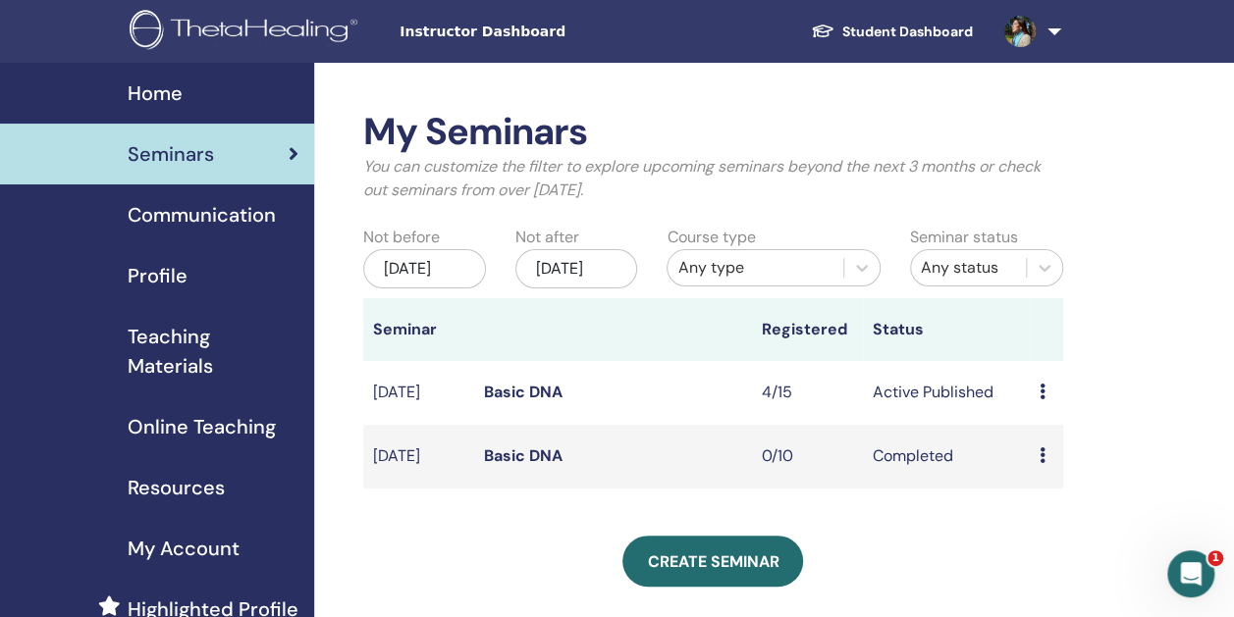
click at [535, 402] on link "Basic DNA" at bounding box center [523, 392] width 79 height 21
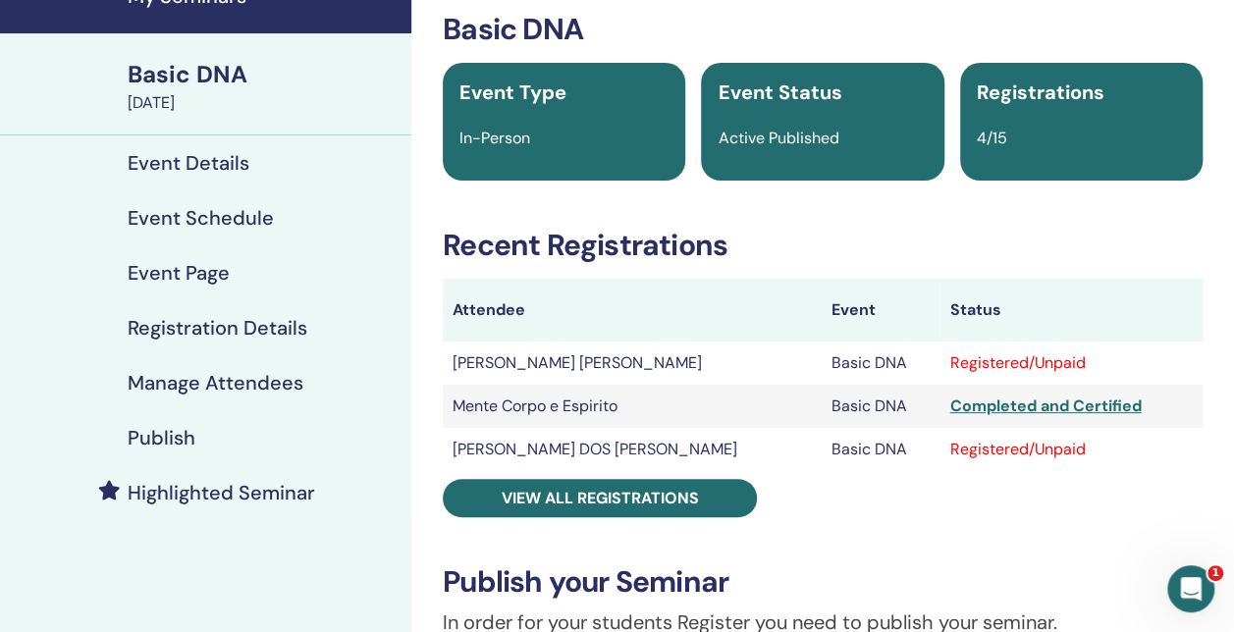
scroll to position [196, 0]
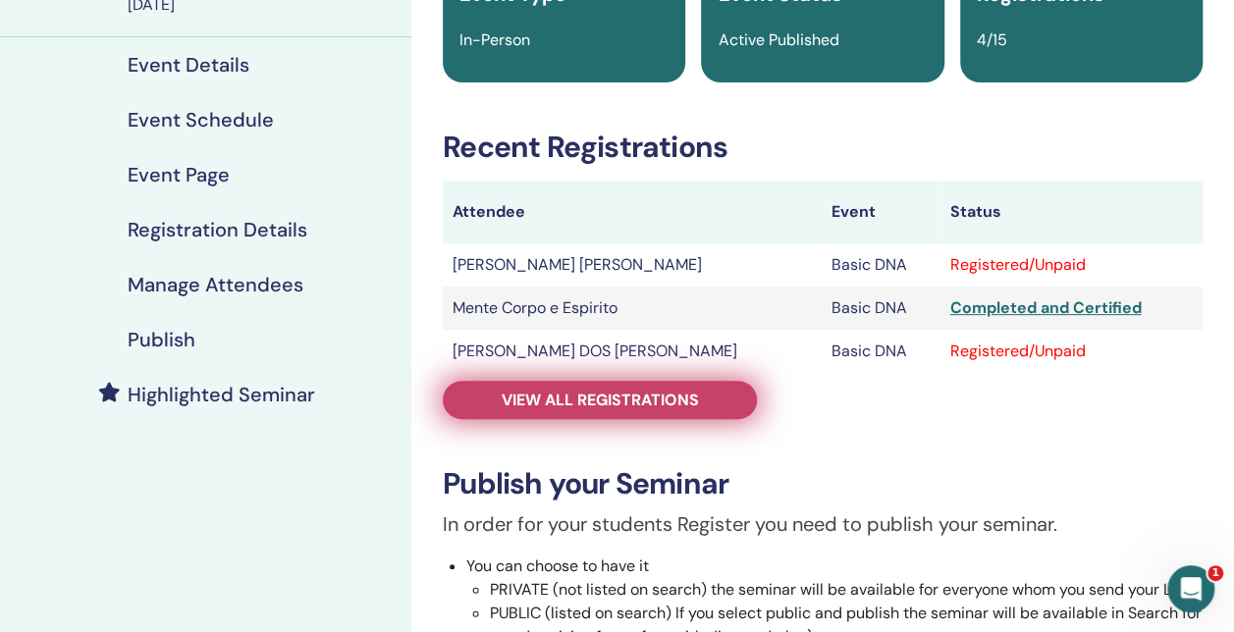
click at [692, 404] on span "View all registrations" at bounding box center [600, 400] width 197 height 21
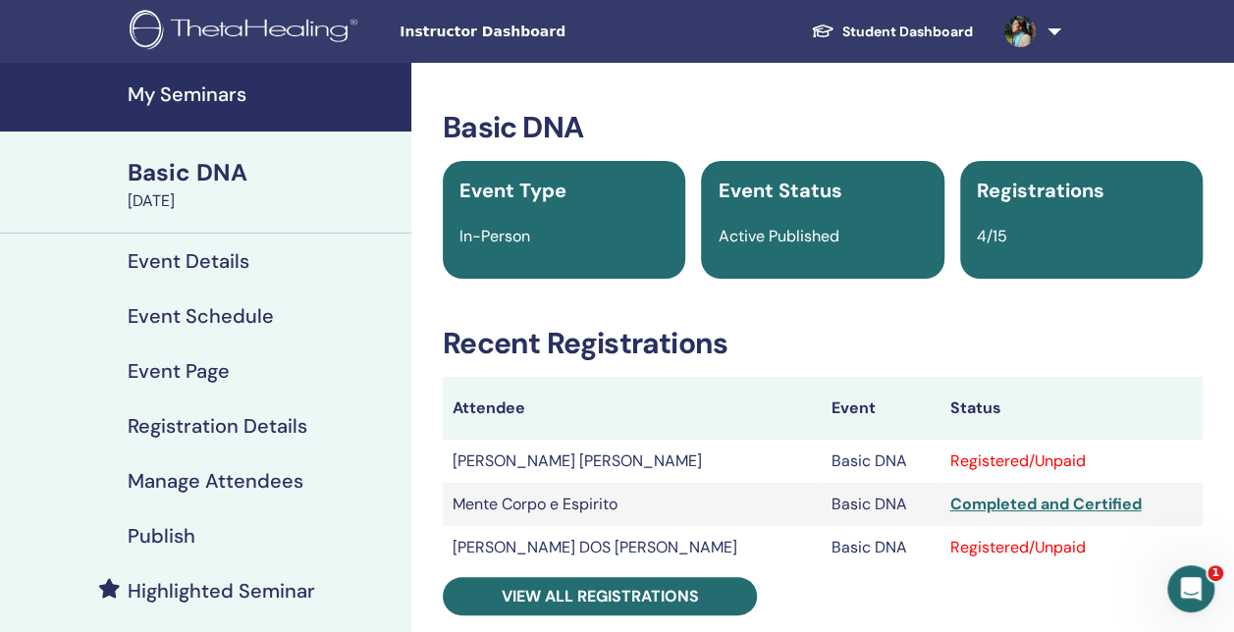
click at [212, 366] on h4 "Event Page" at bounding box center [179, 371] width 102 height 24
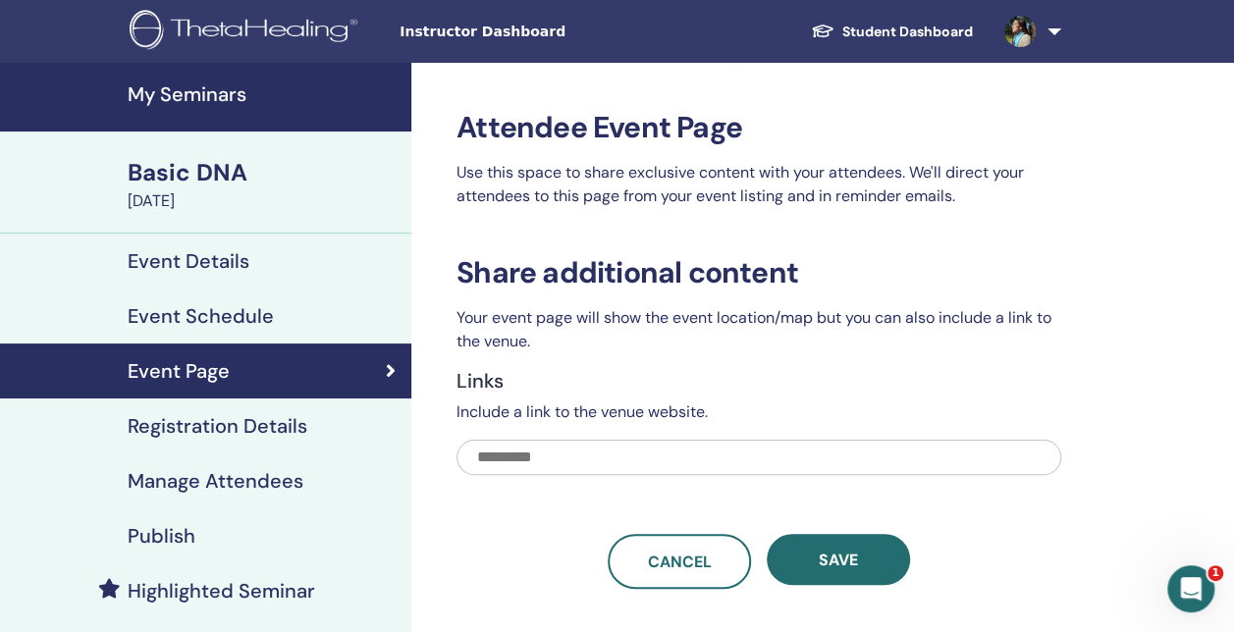
click at [188, 422] on h4 "Registration Details" at bounding box center [218, 426] width 180 height 24
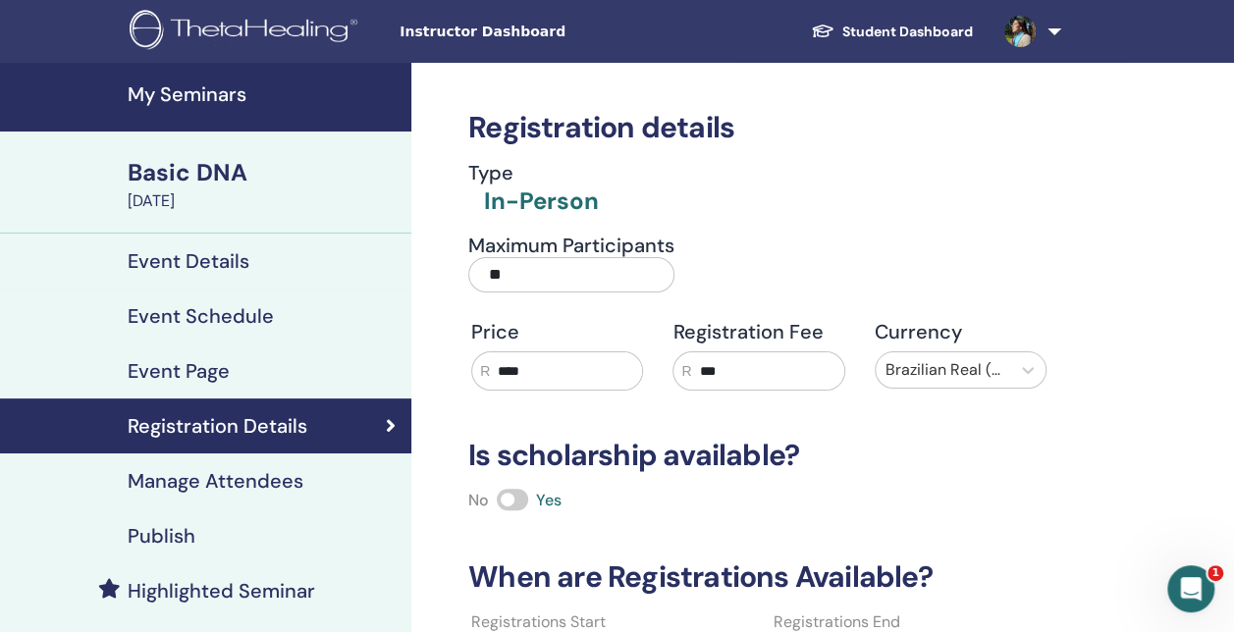
scroll to position [98, 0]
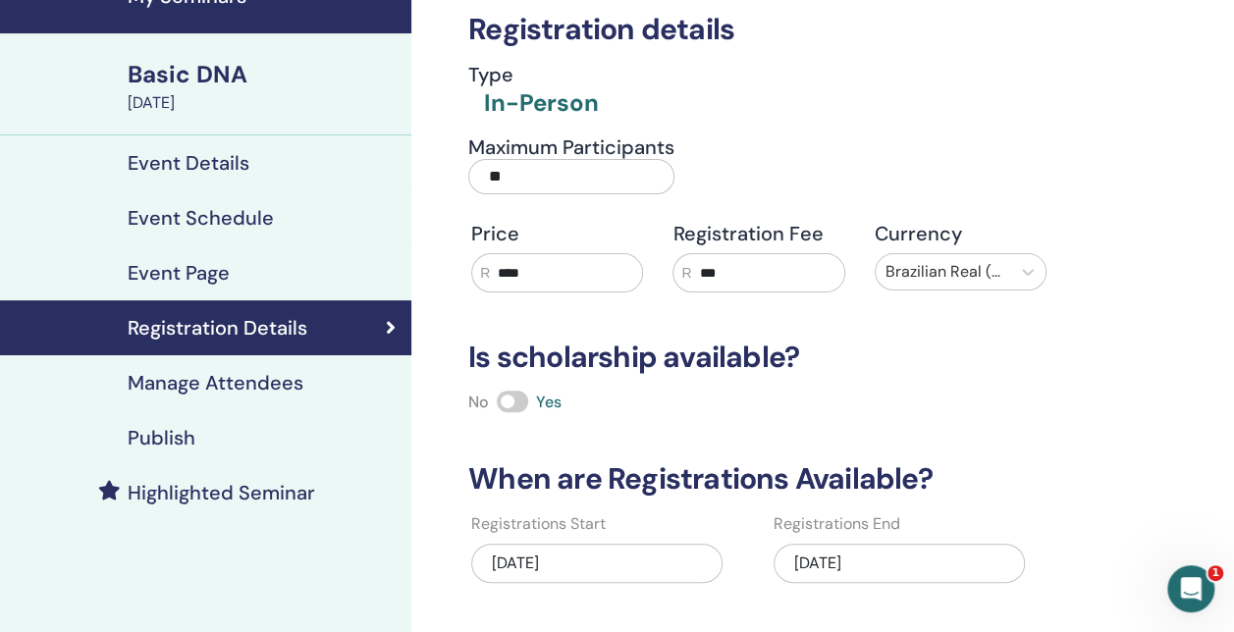
click at [171, 386] on h4 "Manage Attendees" at bounding box center [216, 383] width 176 height 24
